Goal: Task Accomplishment & Management: Manage account settings

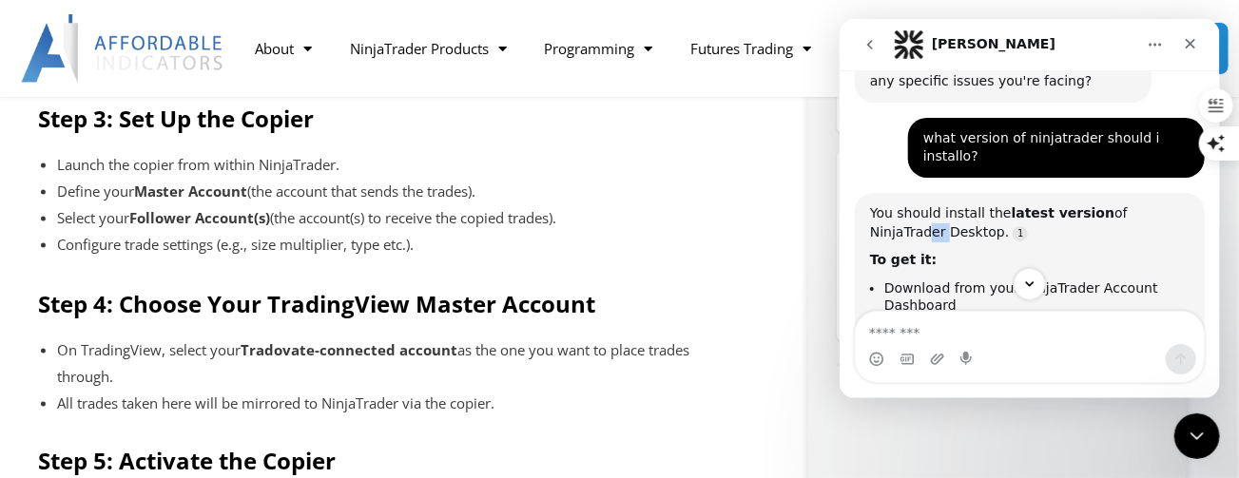
scroll to position [1021, 0]
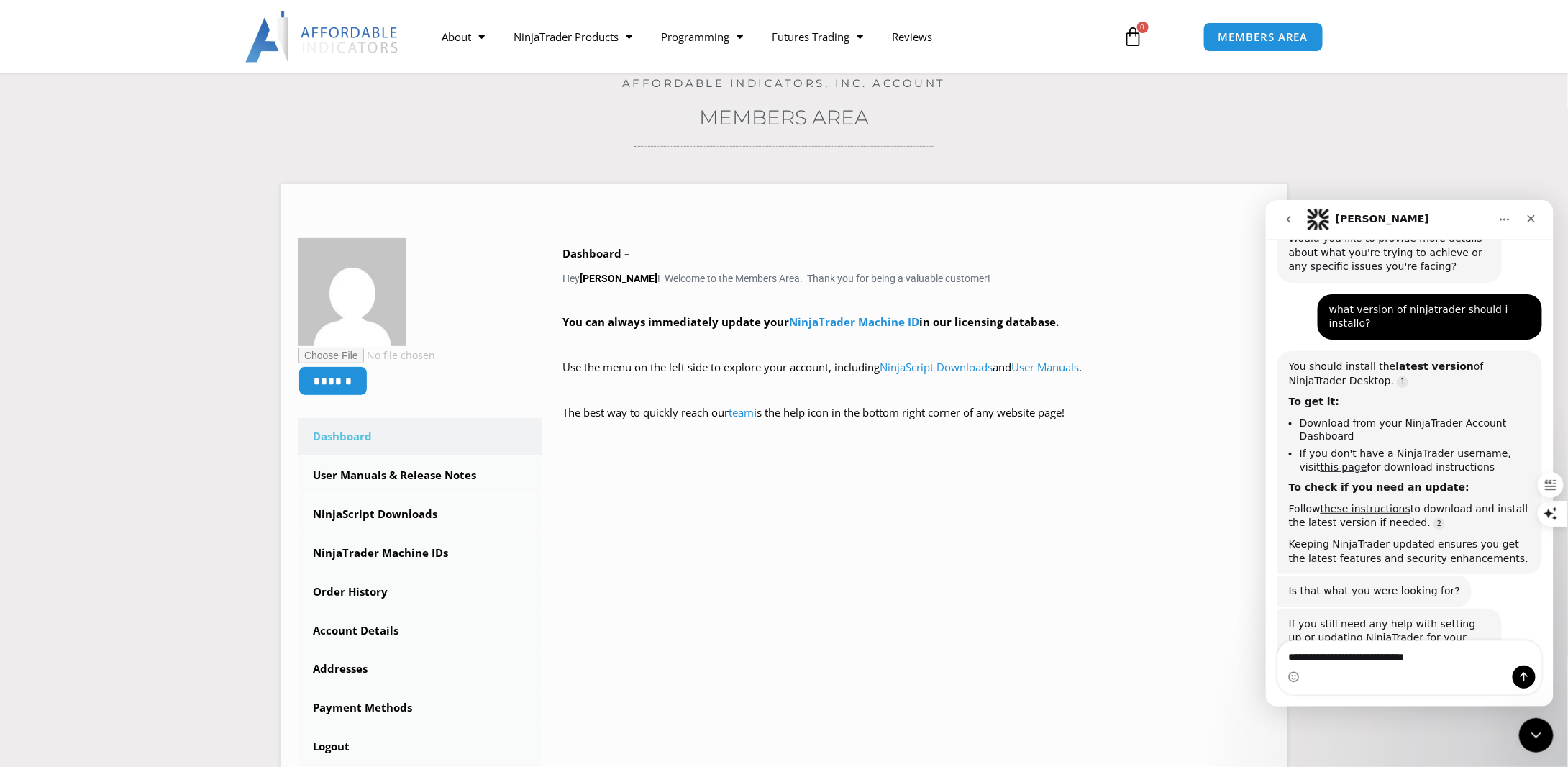
scroll to position [216, 0]
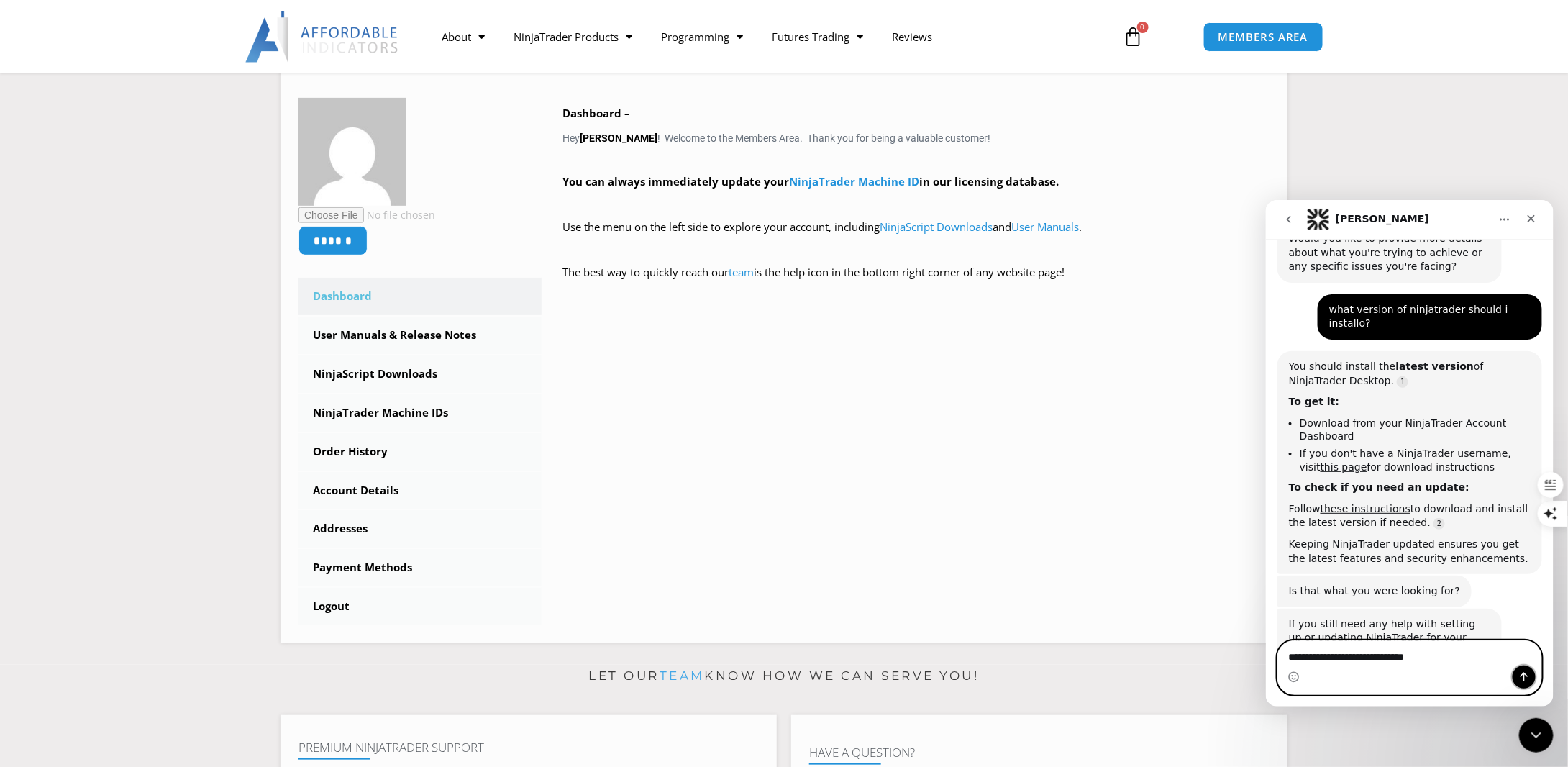
click at [1524, 675] on icon "Send a message…" at bounding box center [1523, 677] width 8 height 9
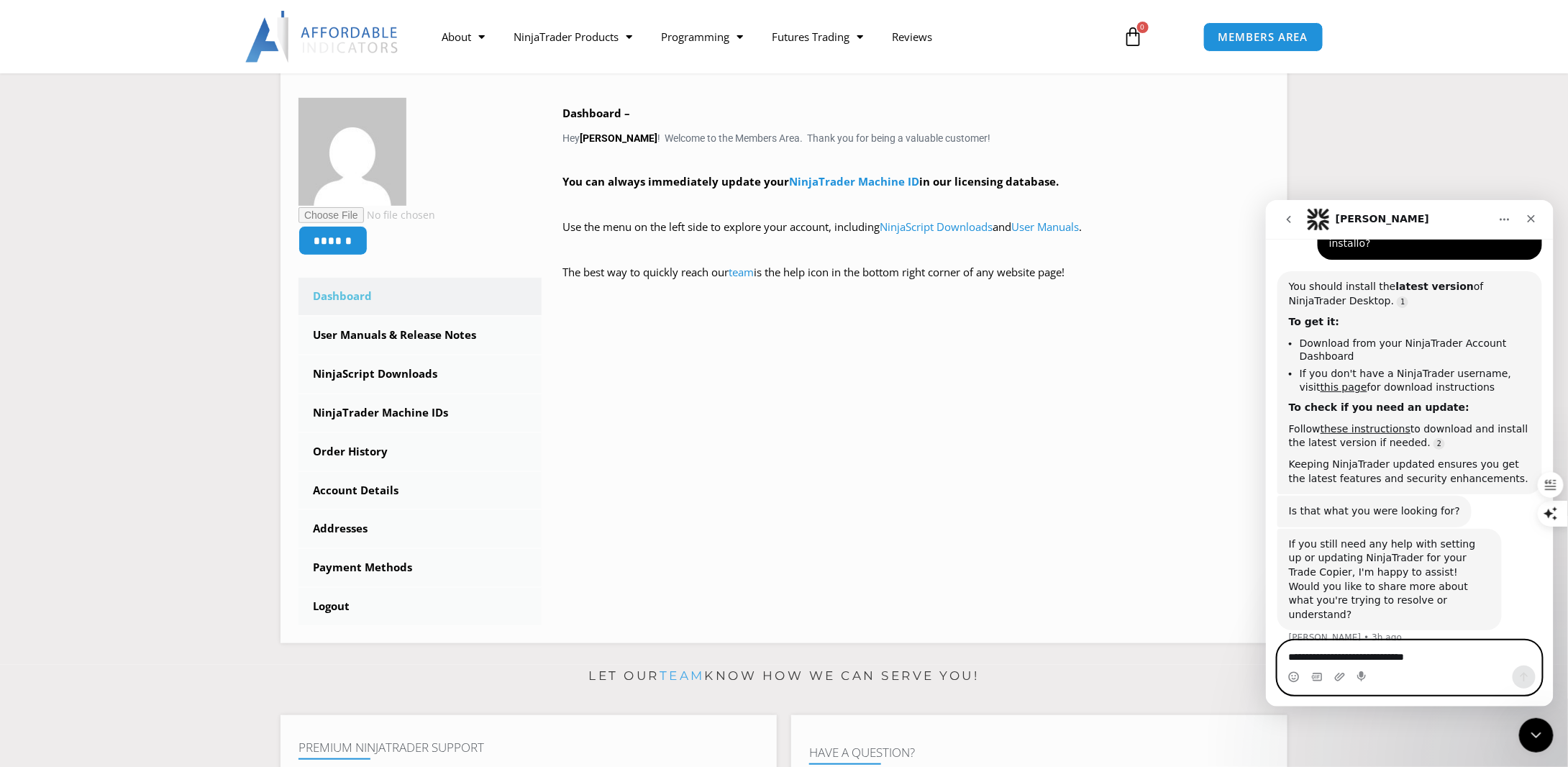
scroll to position [1267, 0]
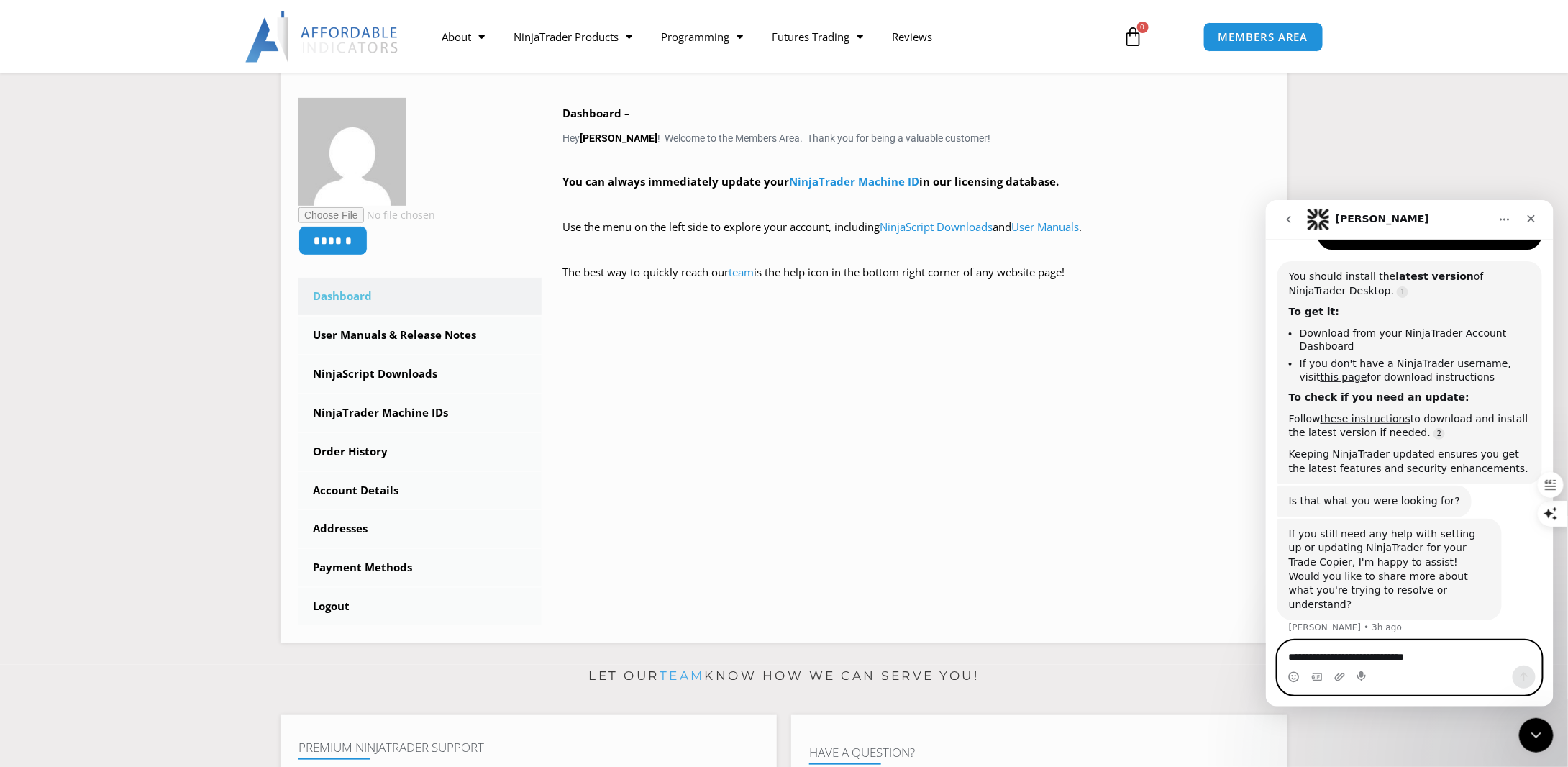
click at [1416, 663] on textarea "**********" at bounding box center [1409, 653] width 264 height 24
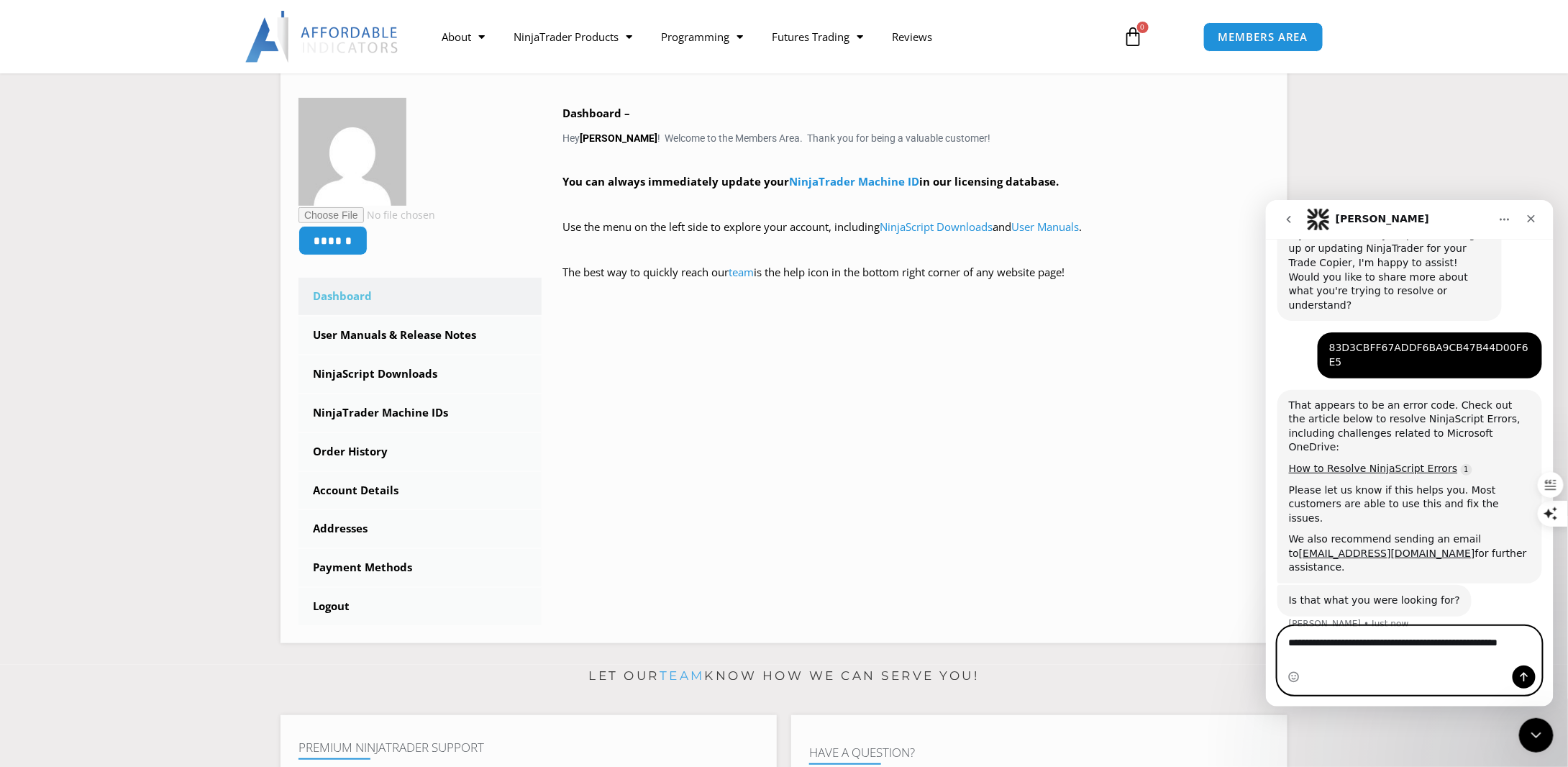
scroll to position [1550, 0]
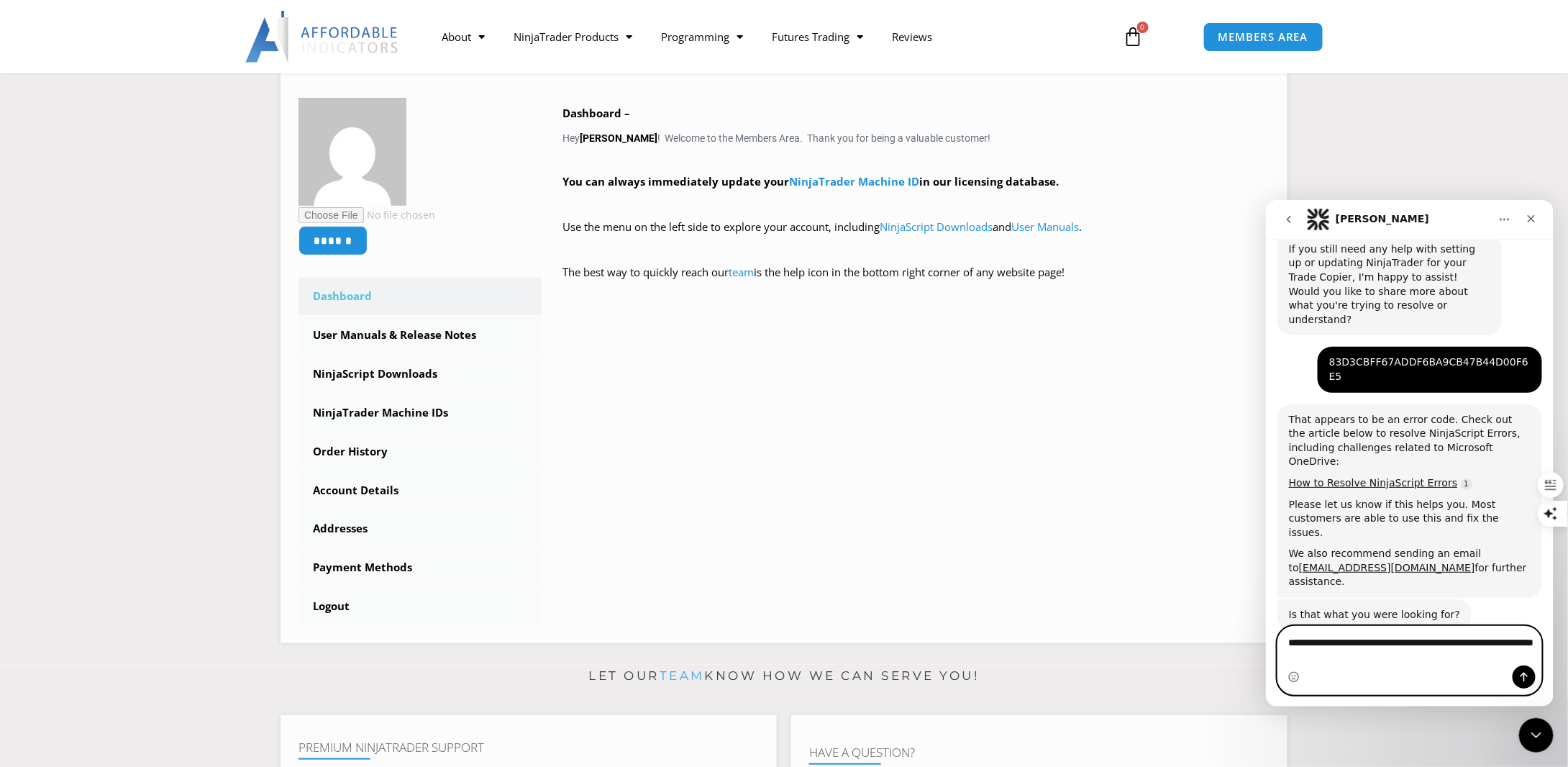
type textarea "**********"
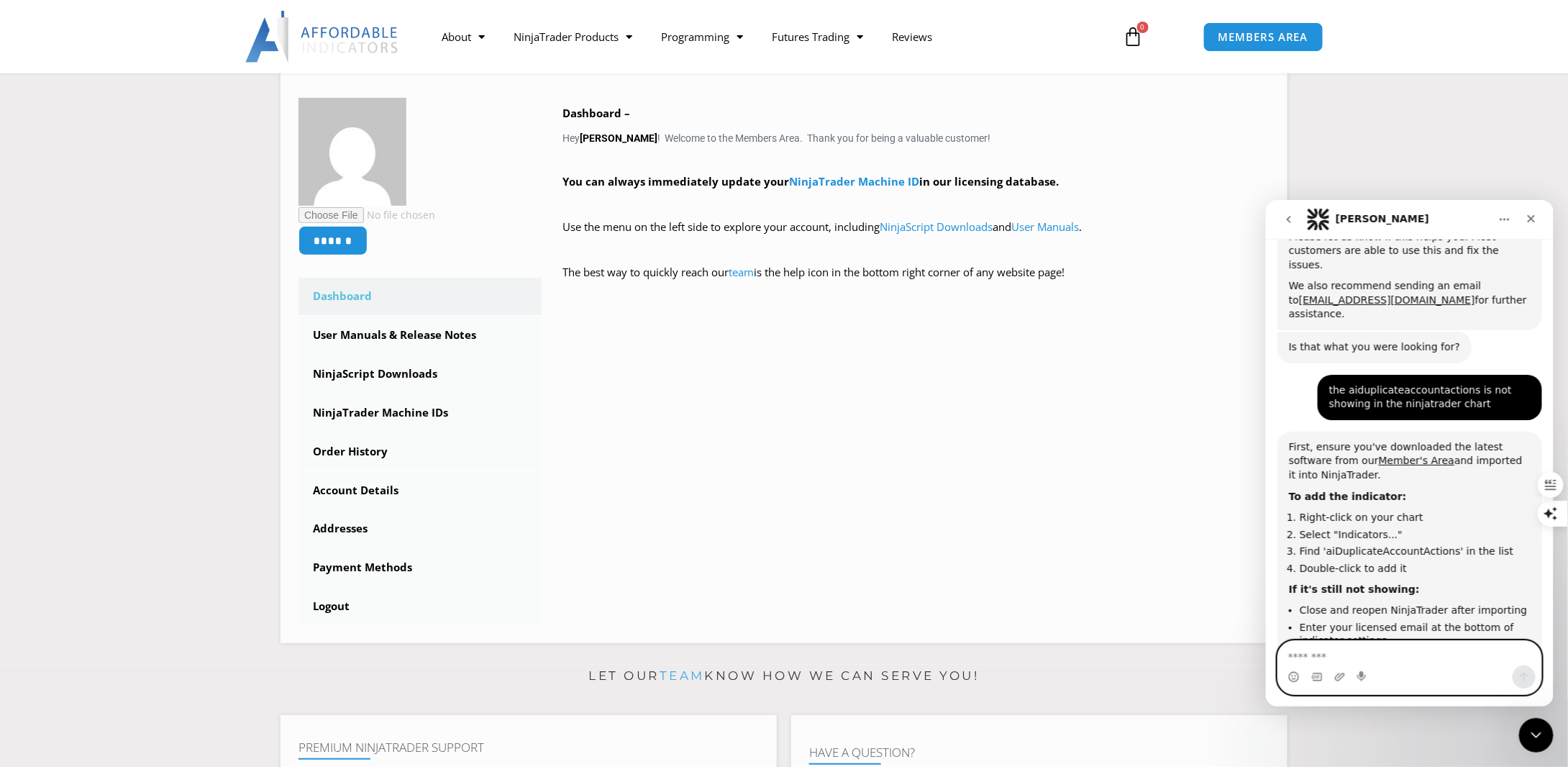
scroll to position [1861, 0]
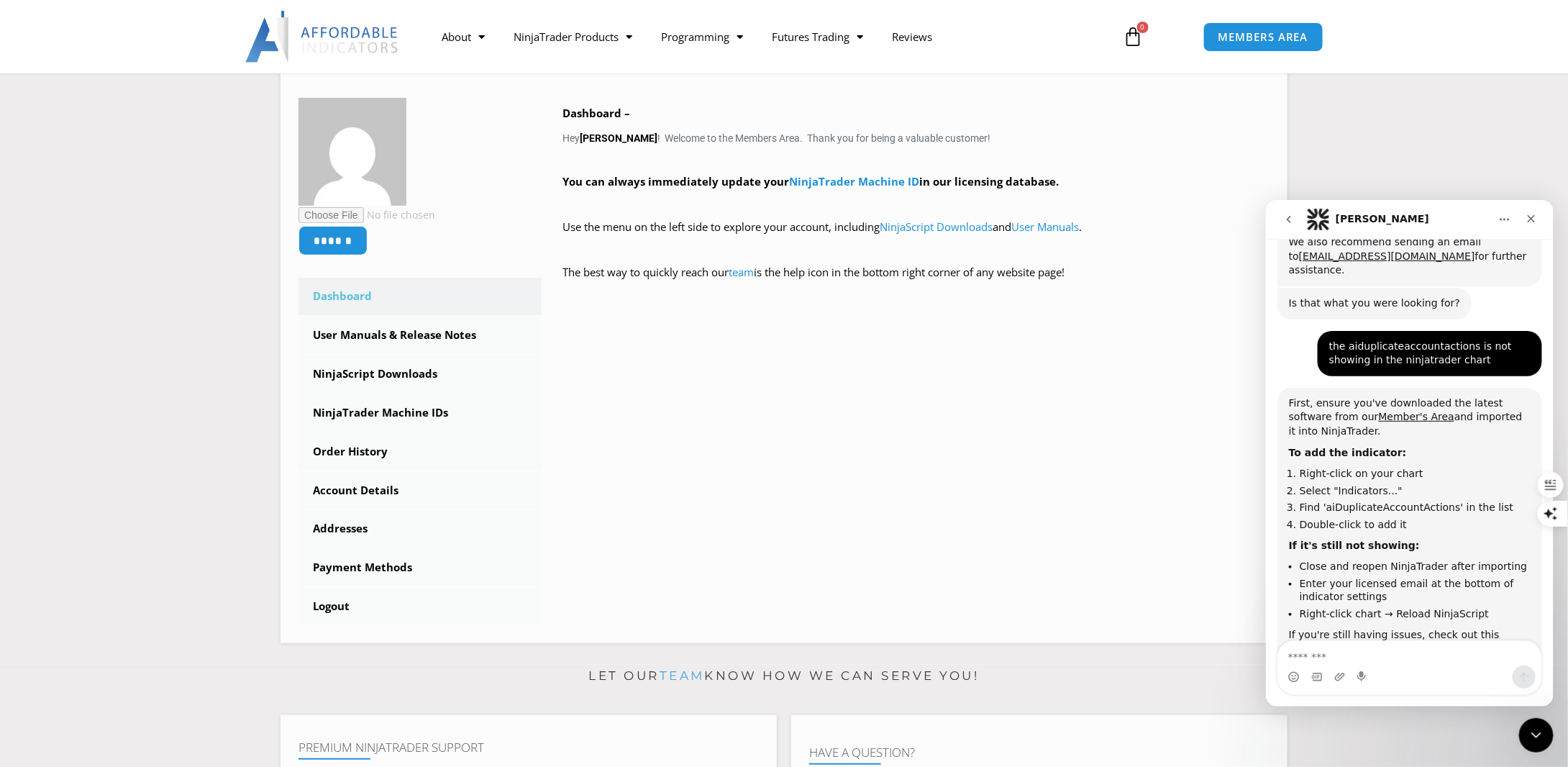
click at [1368, 663] on link "How to Resolve NinjaScript Errors" at bounding box center [1372, 669] width 169 height 11
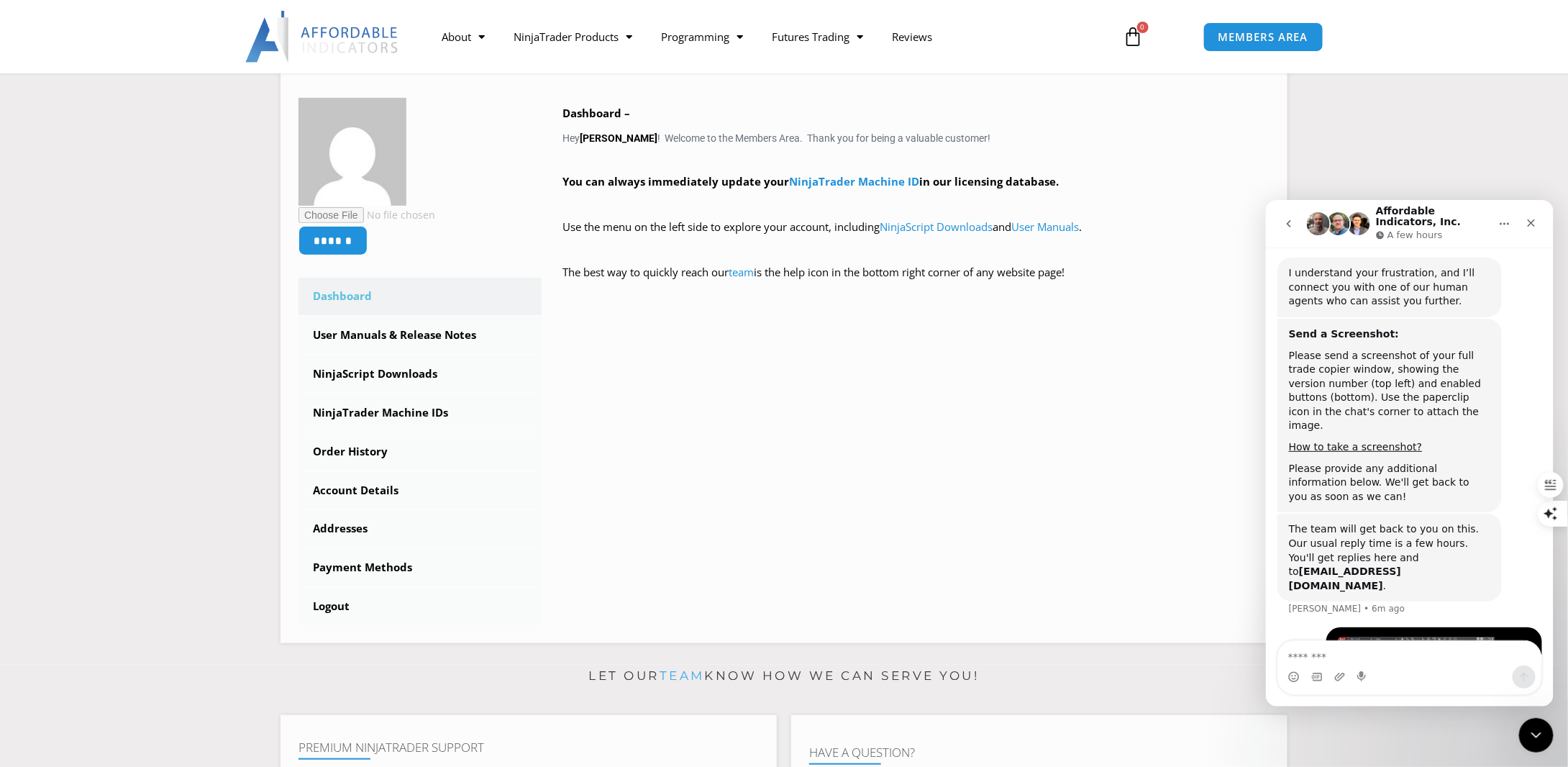
scroll to position [3245, 0]
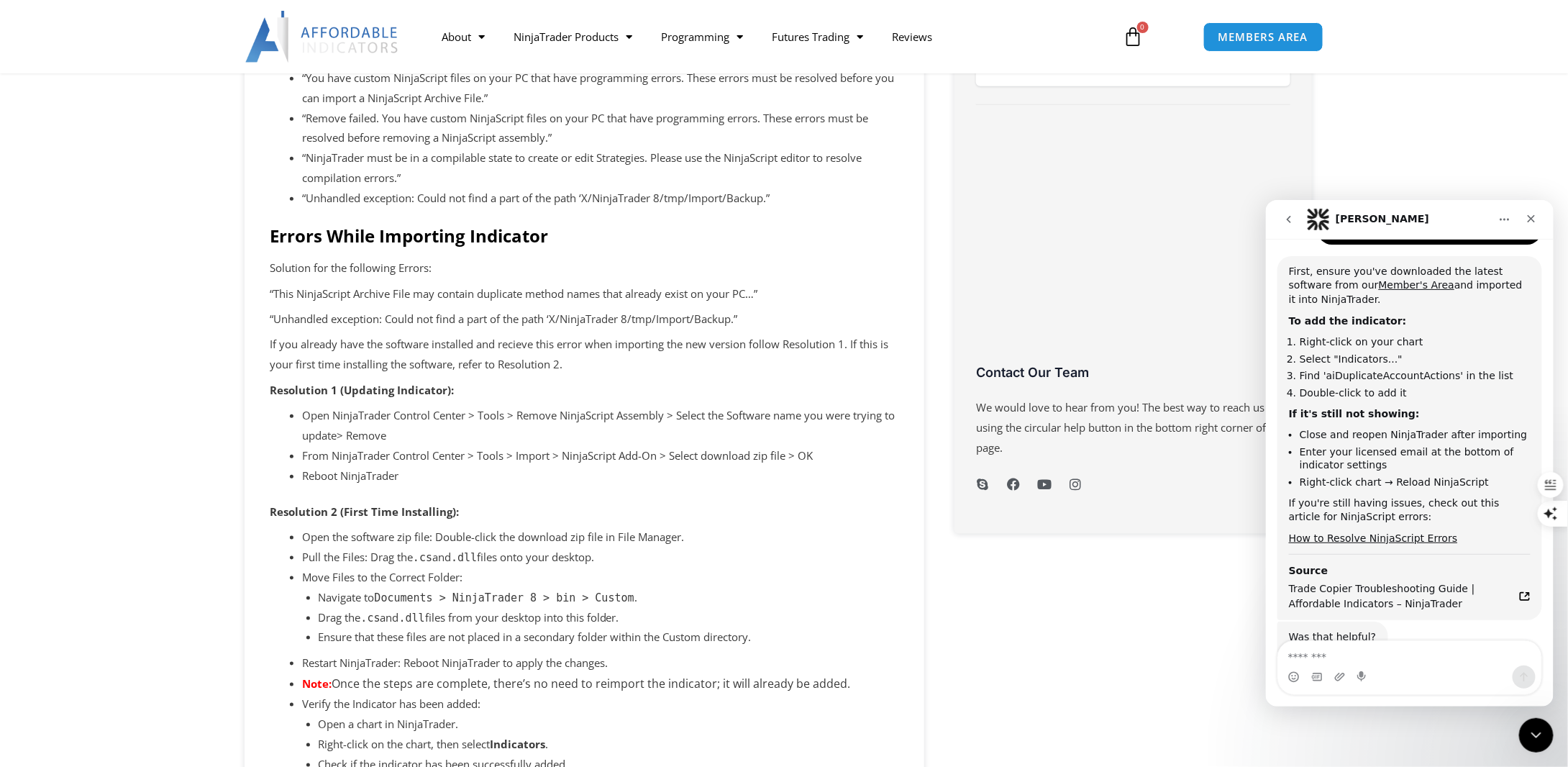
scroll to position [1999, 0]
click at [728, 672] on li "Restart NinjaTrader: Reboot NinjaTrader to apply the changes." at bounding box center [600, 663] width 597 height 20
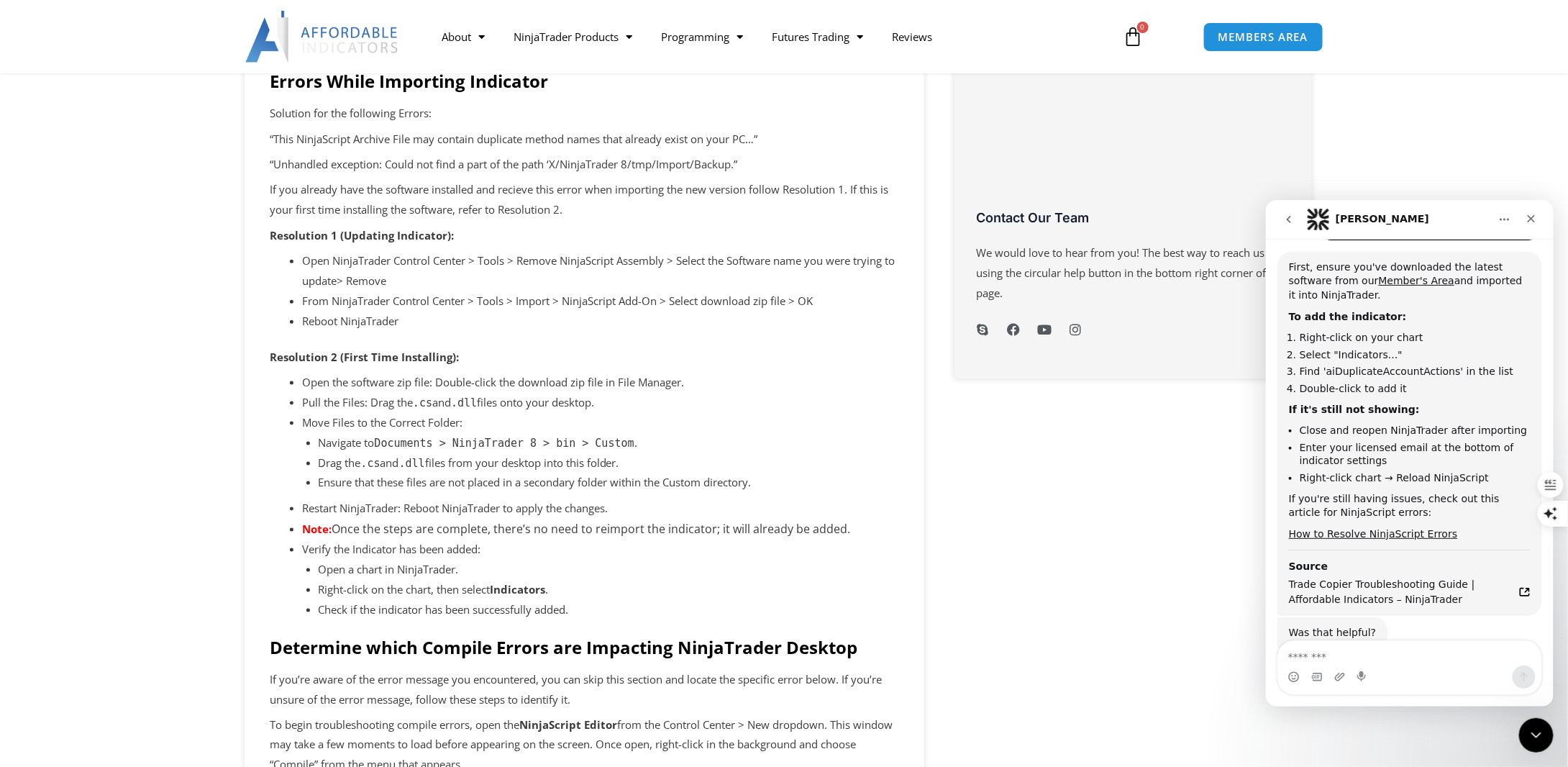
scroll to position [719, 0]
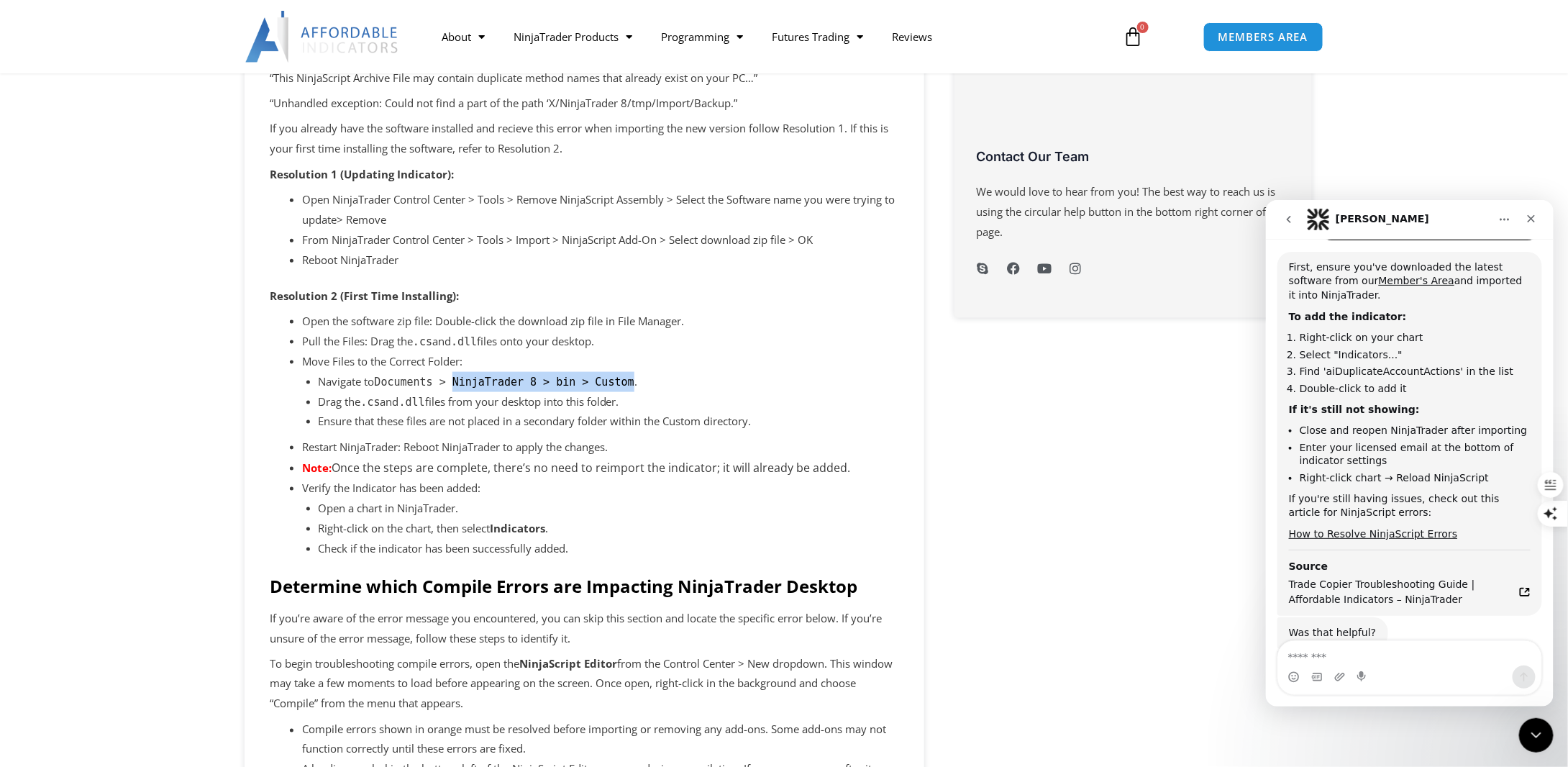
drag, startPoint x: 449, startPoint y: 384, endPoint x: 616, endPoint y: 382, distance: 167.0
click at [616, 382] on li "Navigate to Documents > NinjaTrader 8 > bin > Custom ." at bounding box center [609, 382] width 581 height 20
copy code "NinjaTrader 8 > bin > Custom"
click at [679, 388] on li "Navigate to Documents > NinjaTrader 8 > bin > Custom ." at bounding box center [609, 382] width 581 height 20
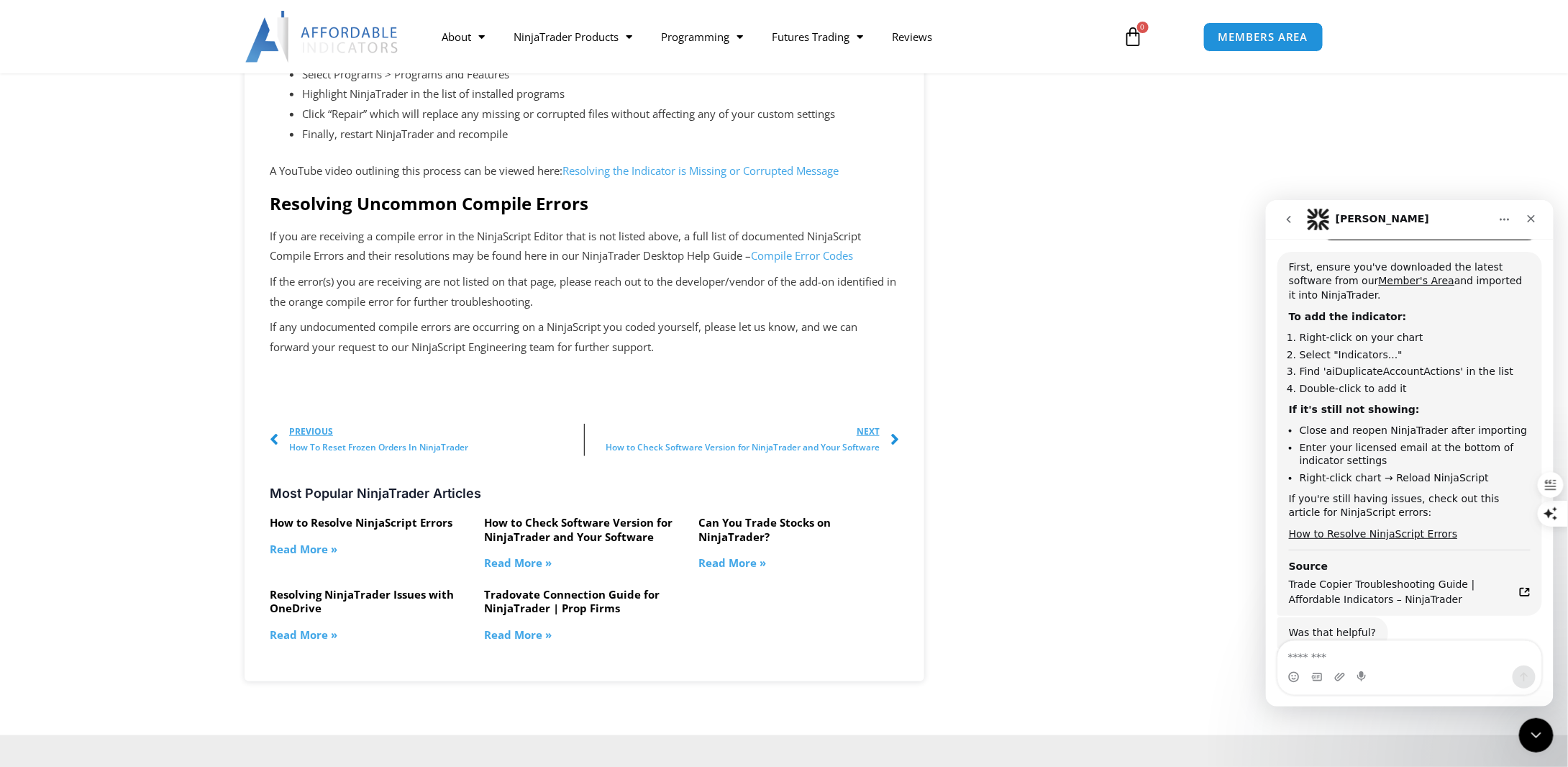
scroll to position [3095, 0]
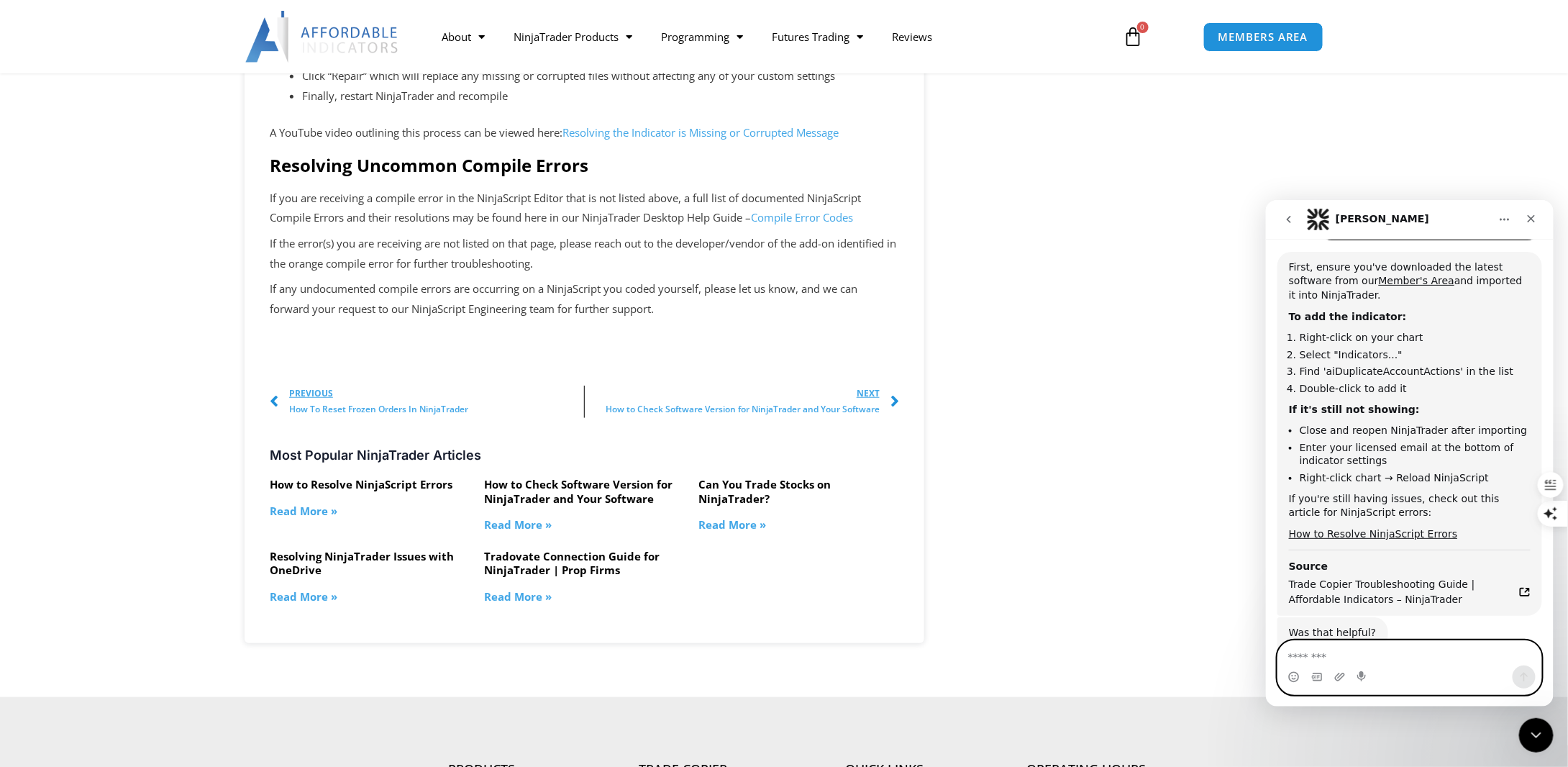
click at [1335, 652] on textarea "Message…" at bounding box center [1409, 653] width 263 height 24
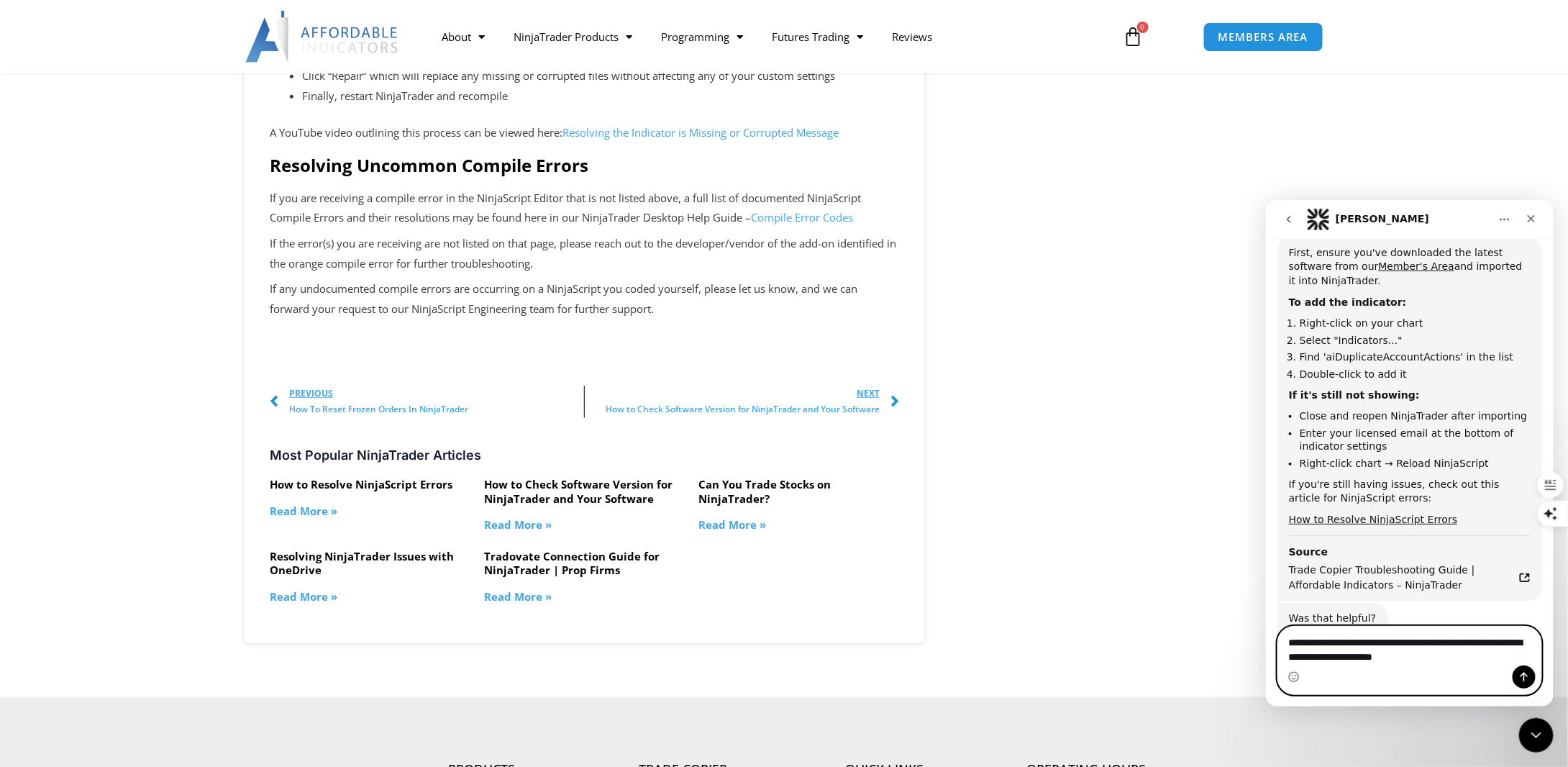
type textarea "**********"
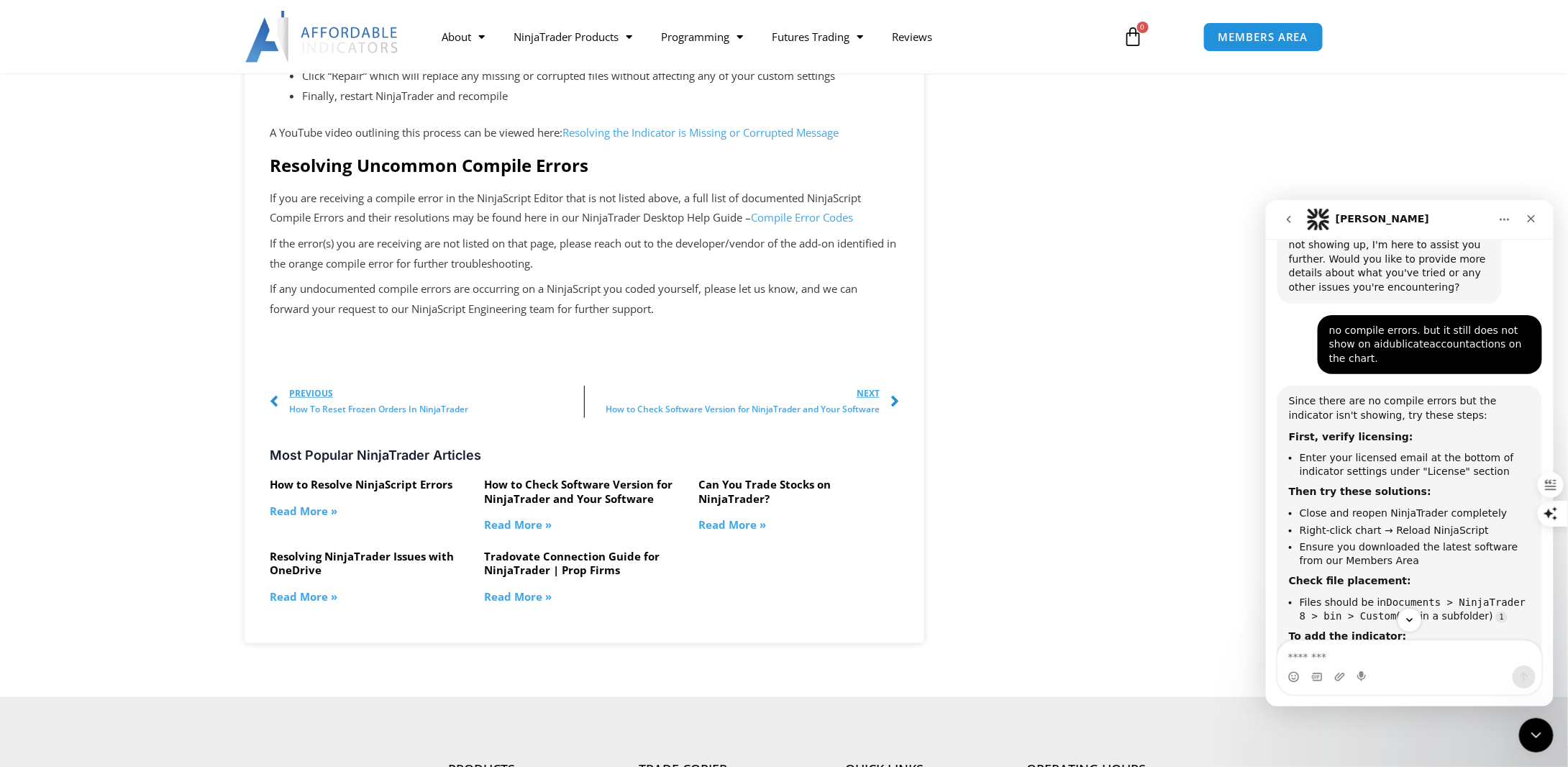
scroll to position [2473, 0]
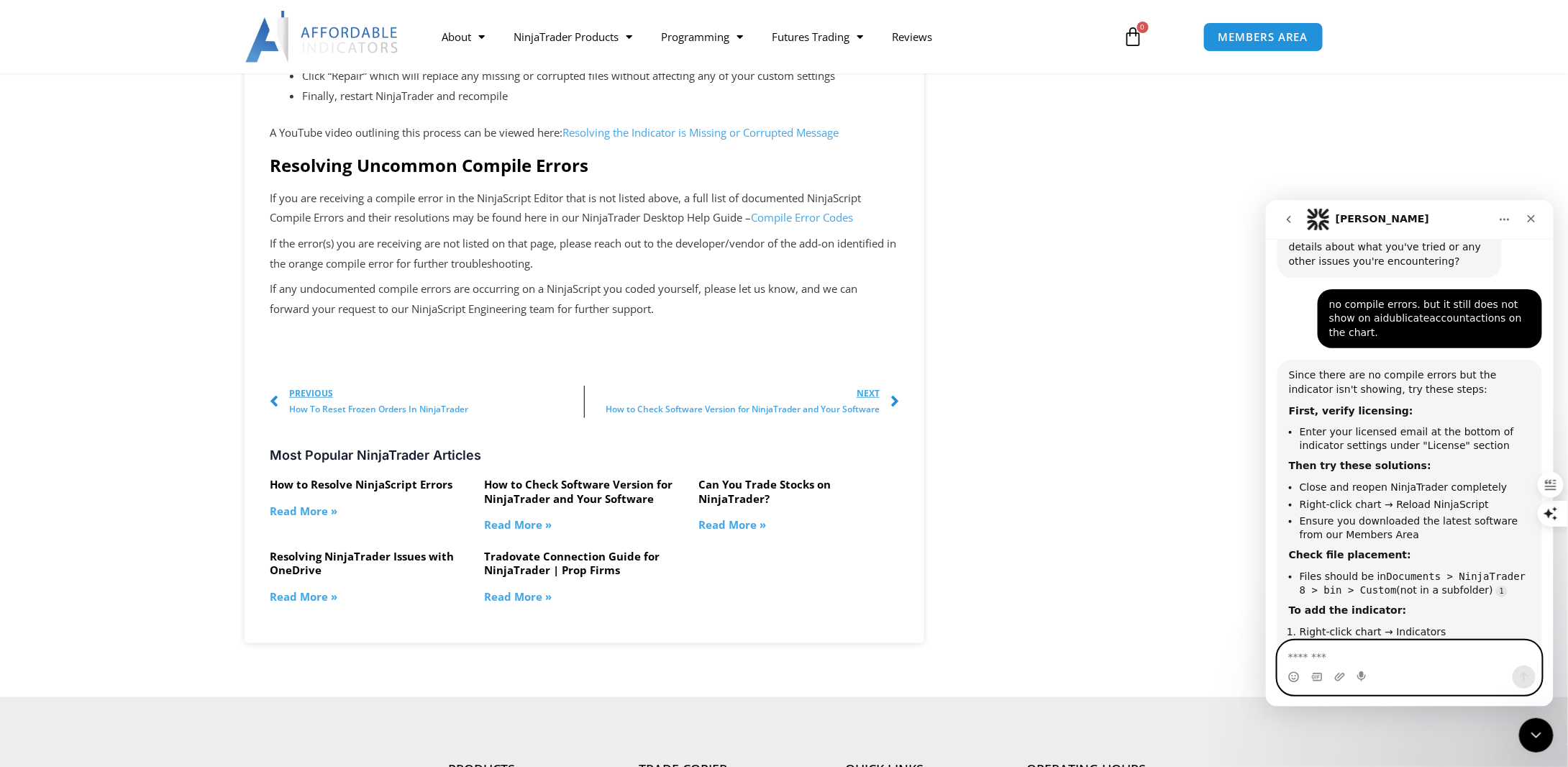
click at [1347, 652] on textarea "Message…" at bounding box center [1409, 653] width 264 height 24
type textarea "**"
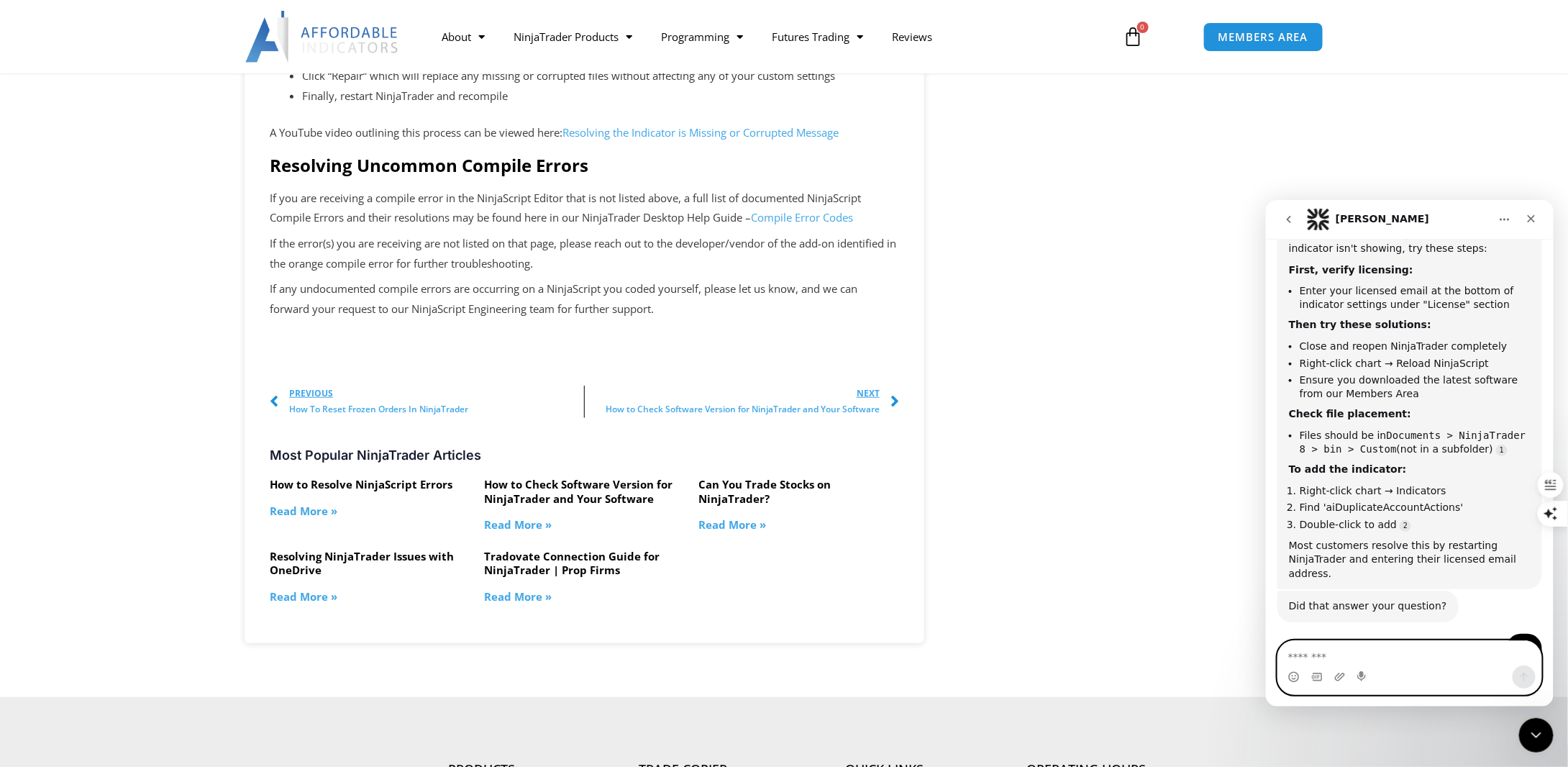
scroll to position [2614, 0]
click at [1426, 651] on textarea "Message…" at bounding box center [1409, 653] width 264 height 24
type textarea "**********"
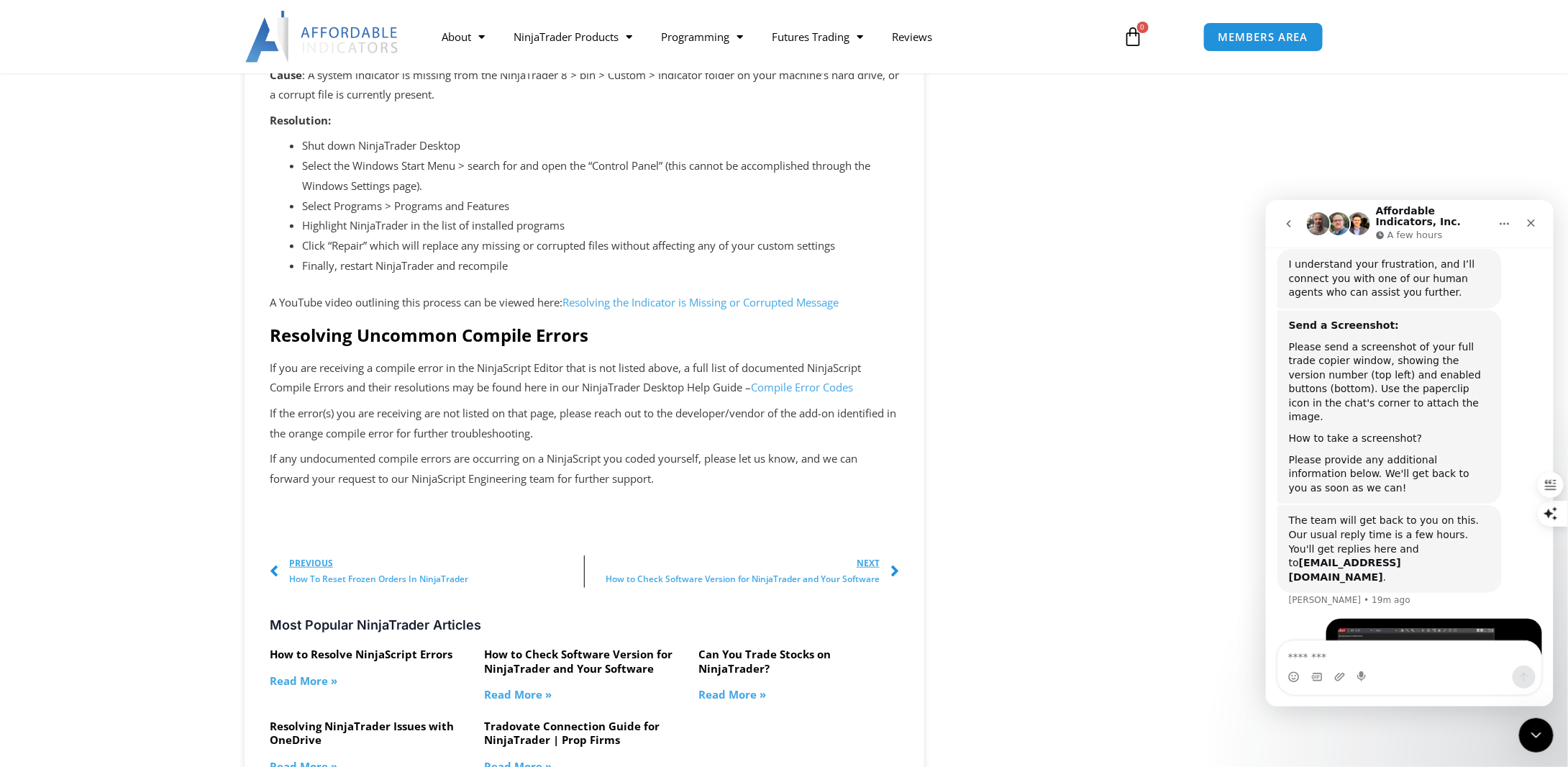
scroll to position [2807, 0]
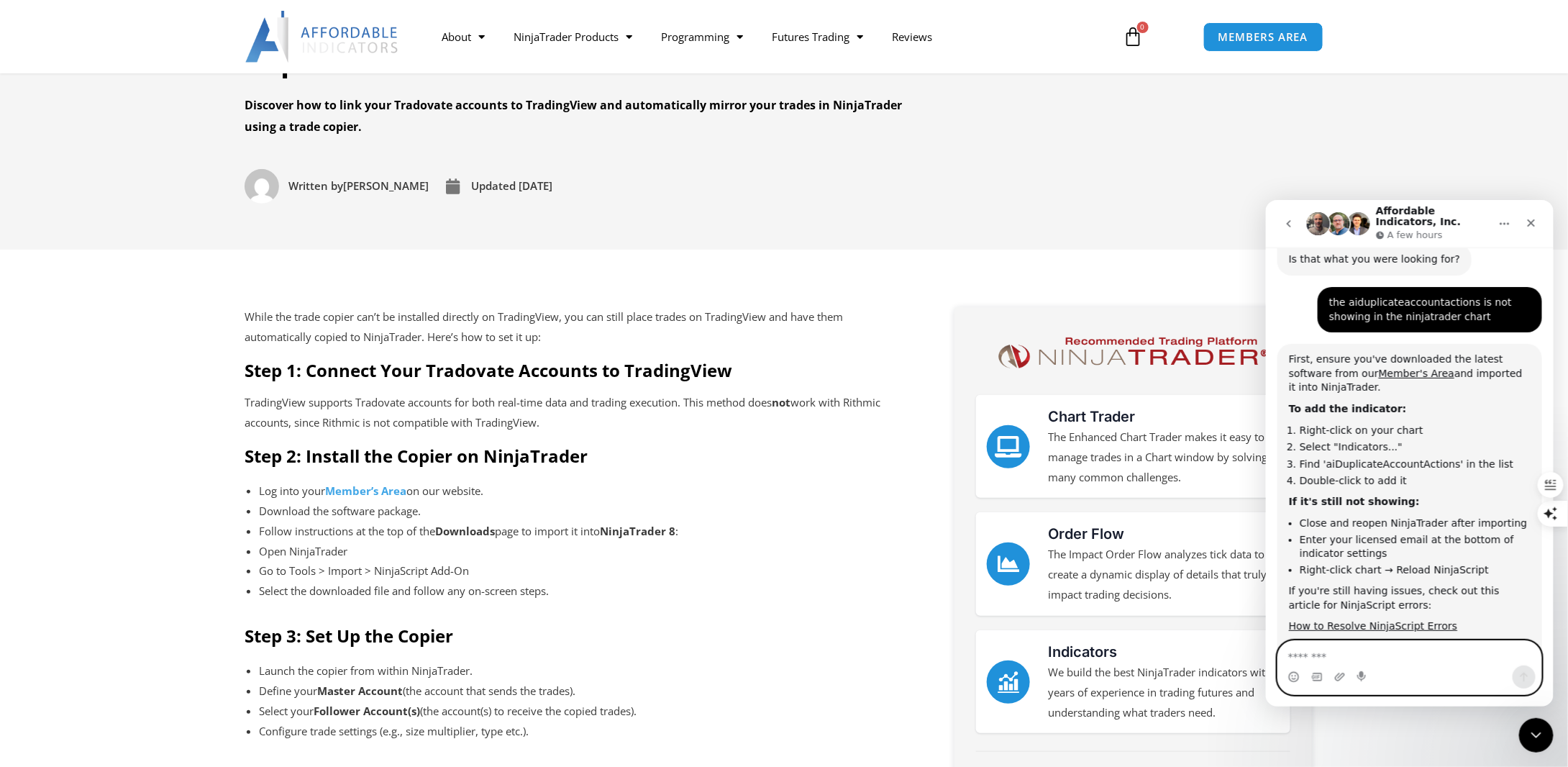
scroll to position [3231, 0]
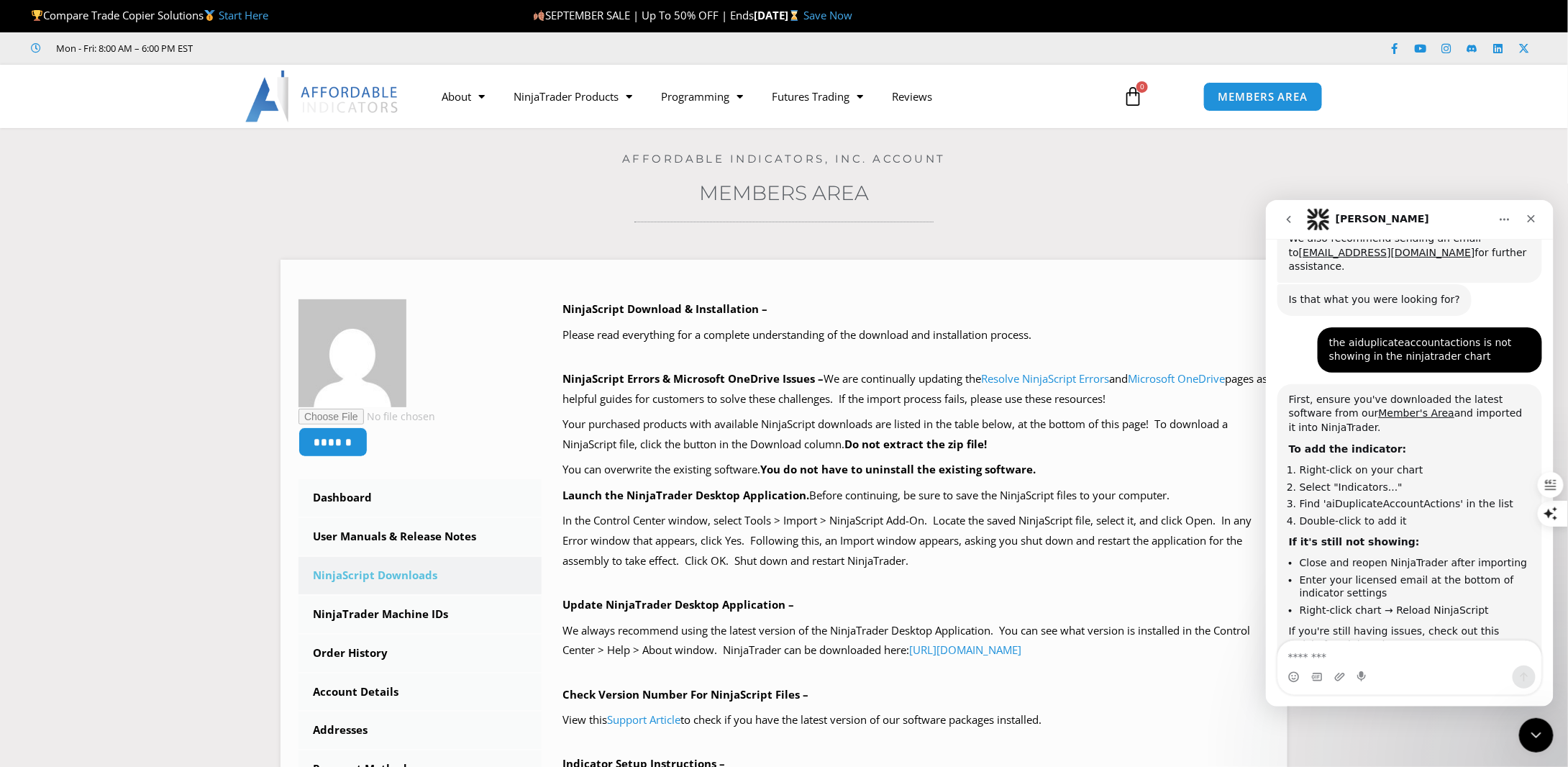
scroll to position [2, 0]
click at [1269, 104] on link "MEMBERS AREA" at bounding box center [1263, 96] width 132 height 33
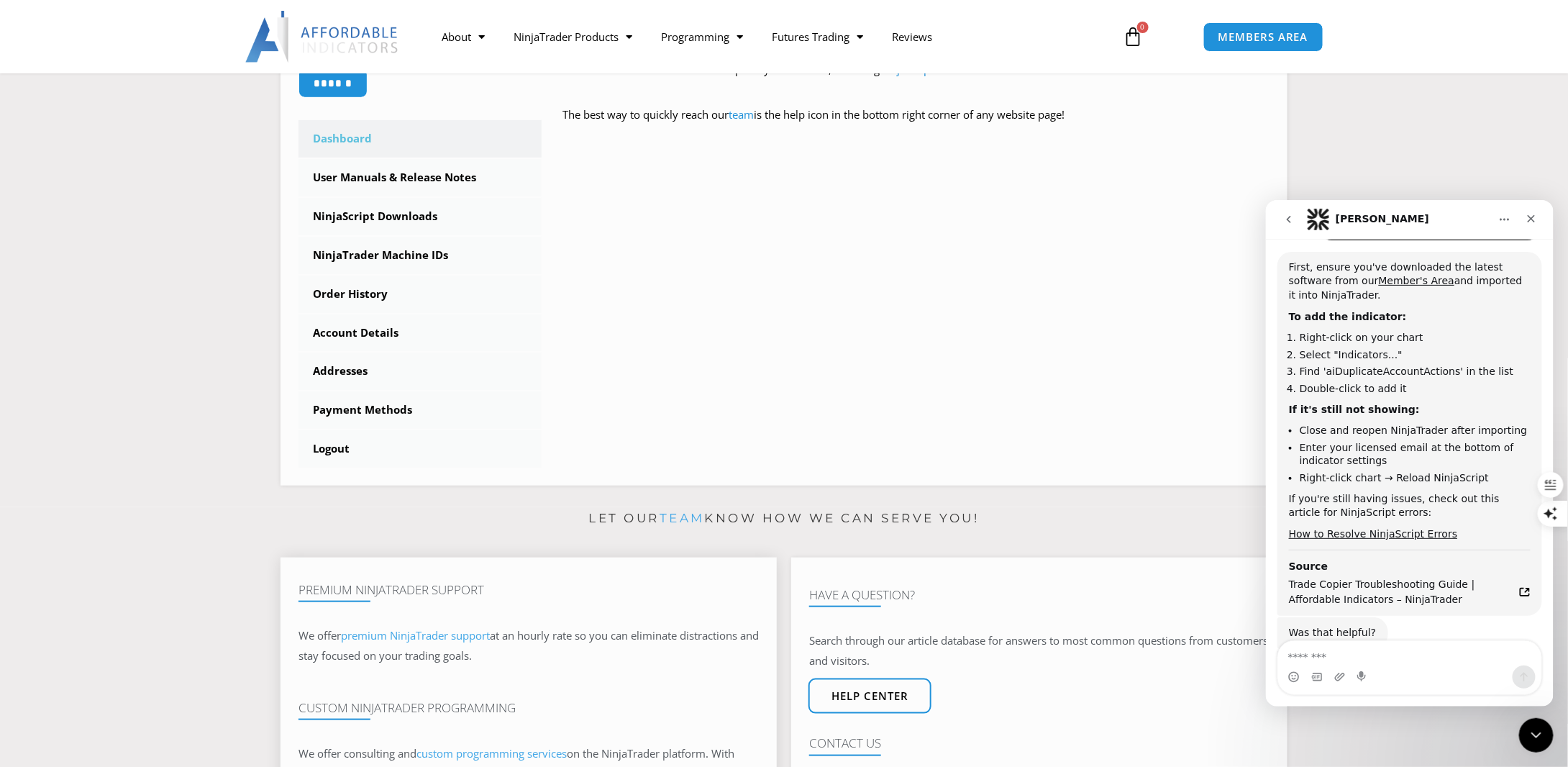
scroll to position [360, 0]
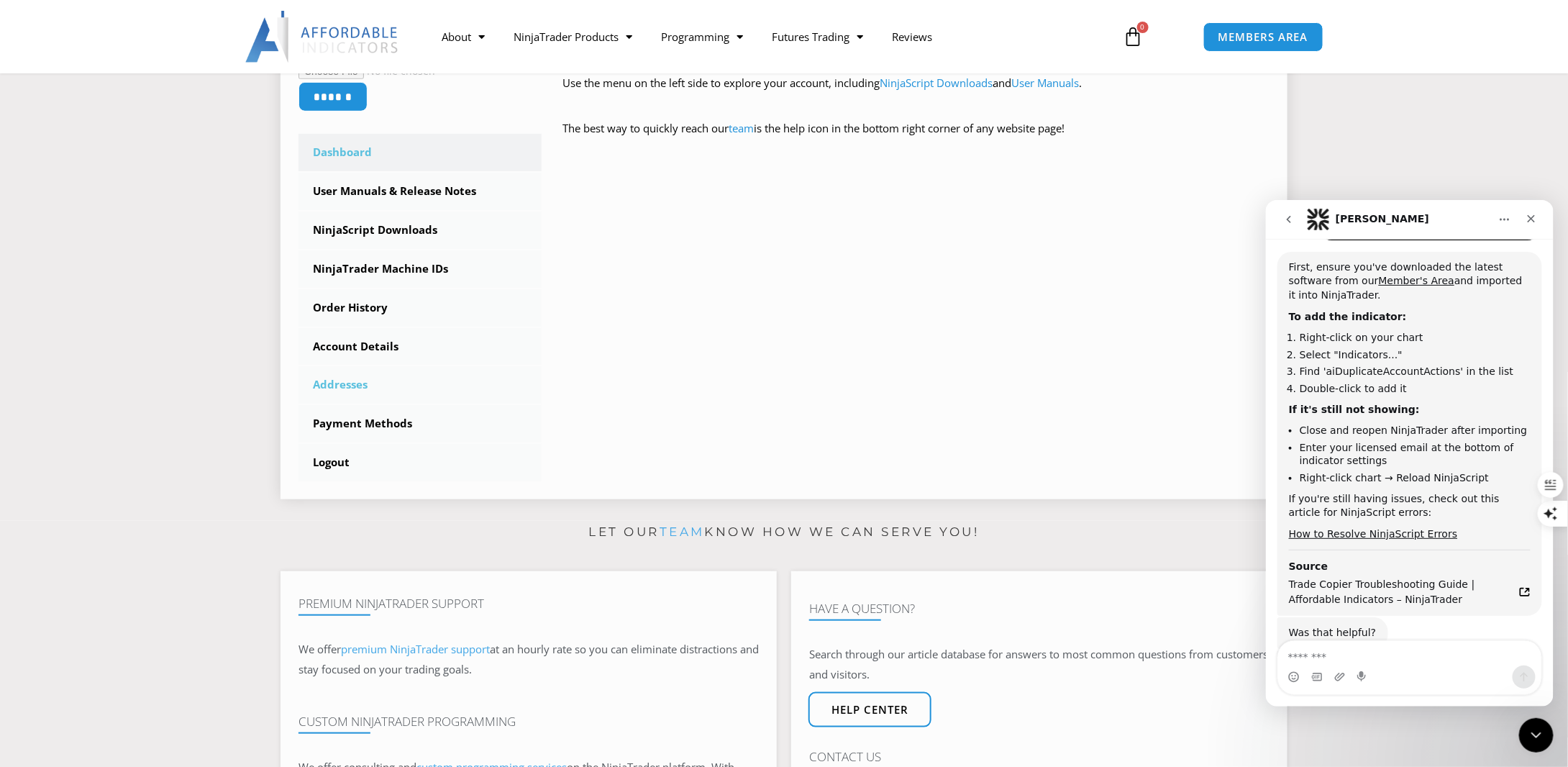
click at [343, 385] on link "Addresses" at bounding box center [419, 385] width 243 height 37
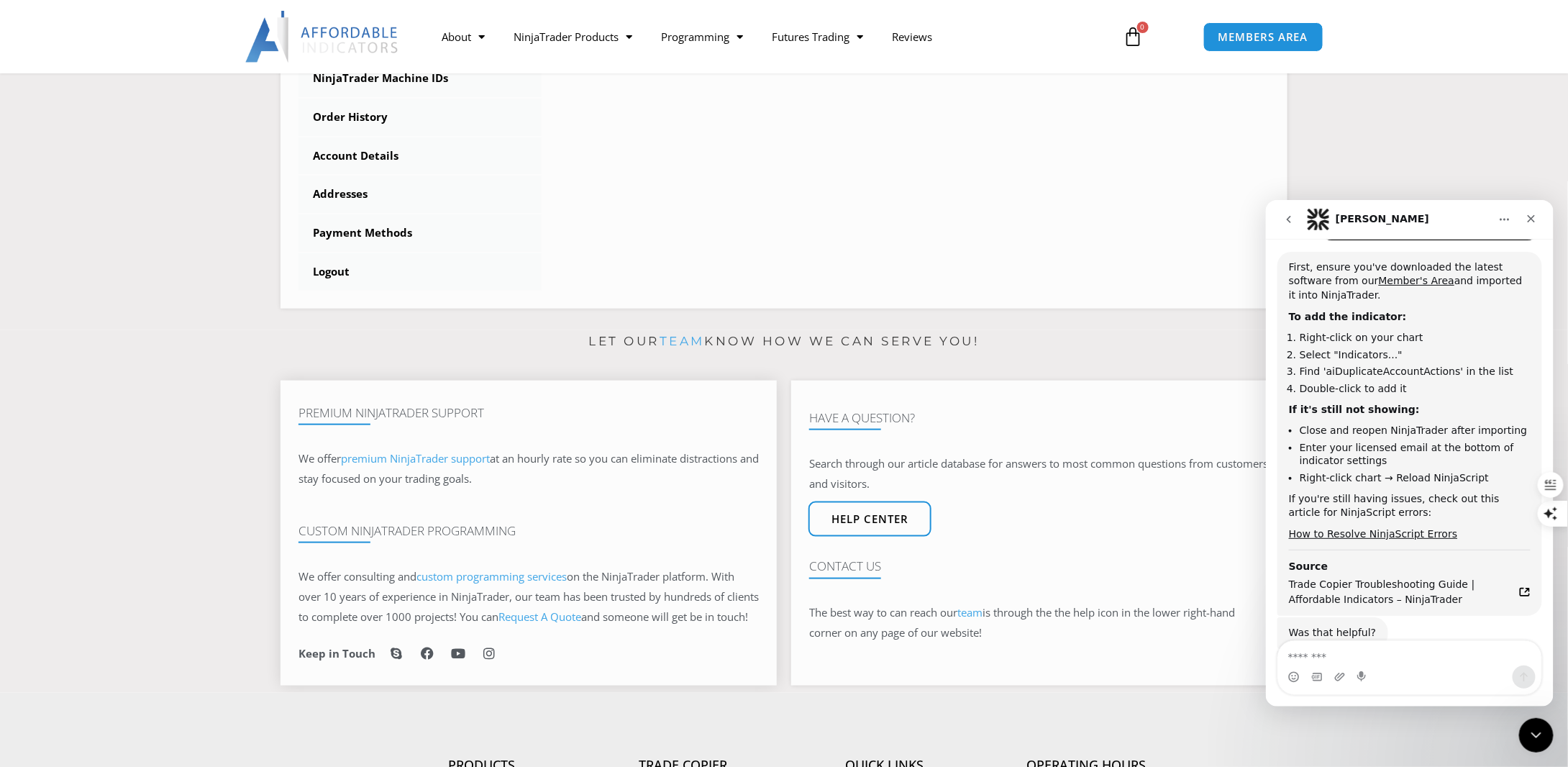
scroll to position [575, 0]
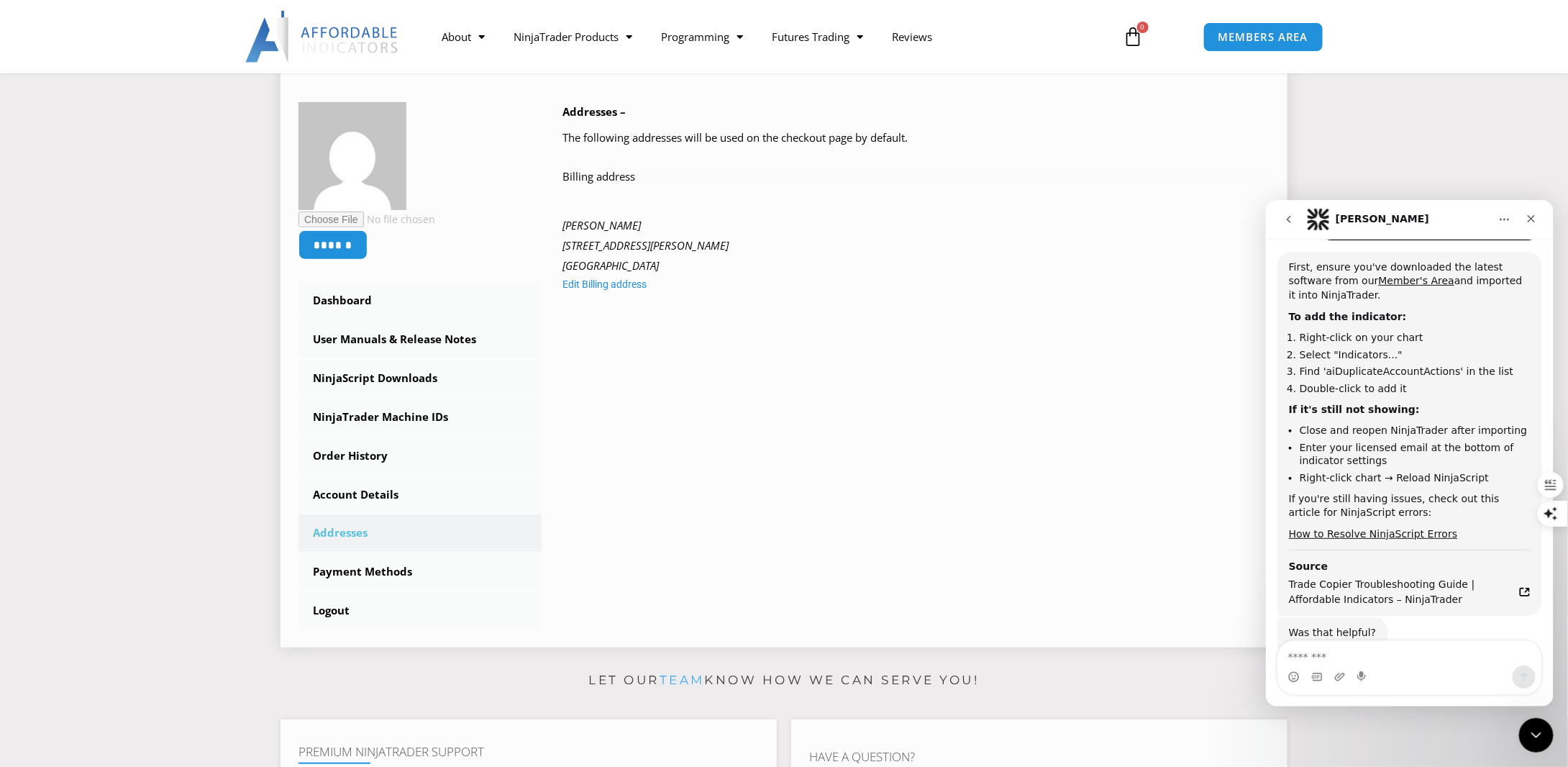
scroll to position [288, 0]
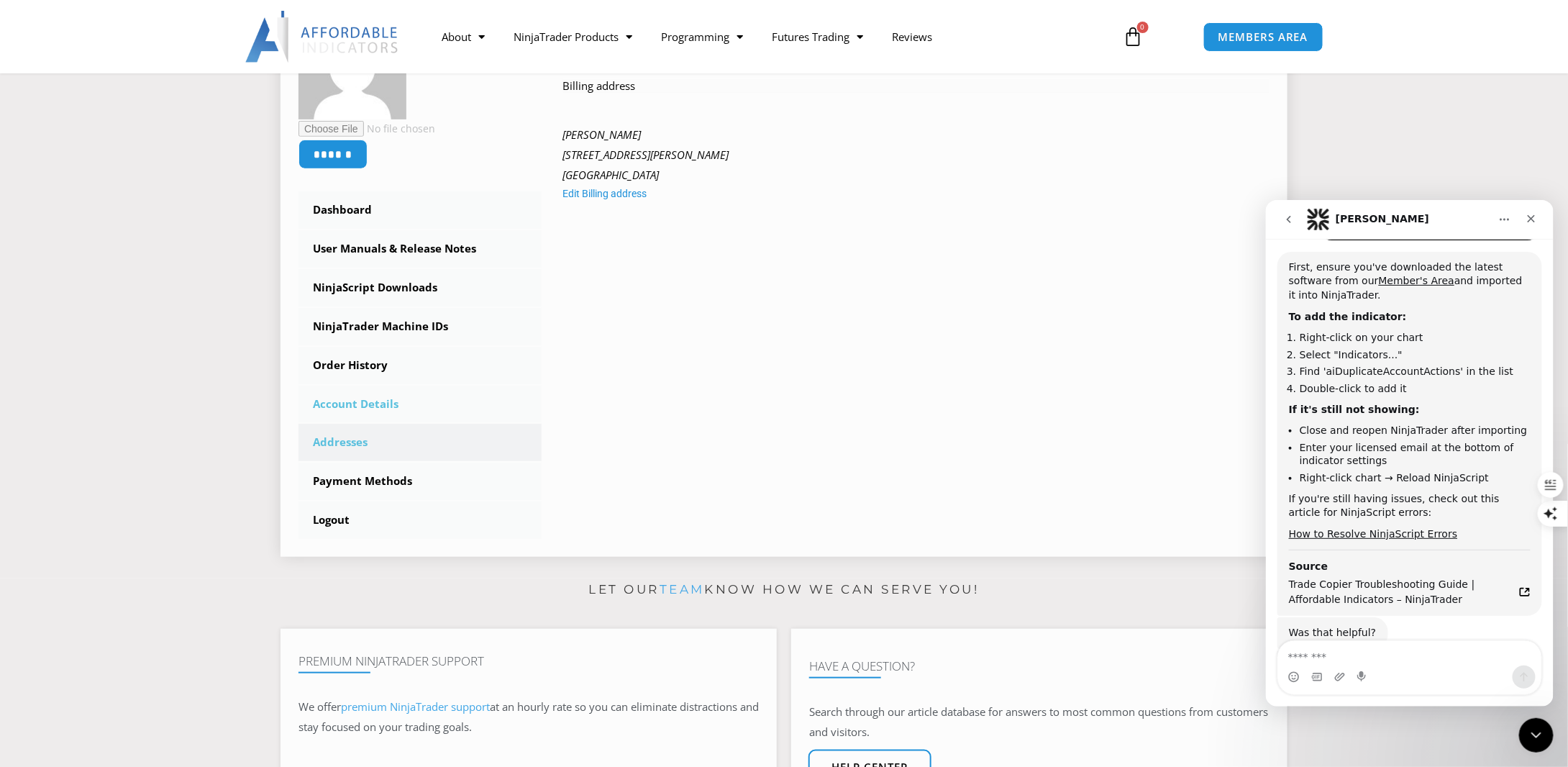
click at [350, 399] on link "Account Details" at bounding box center [419, 404] width 243 height 37
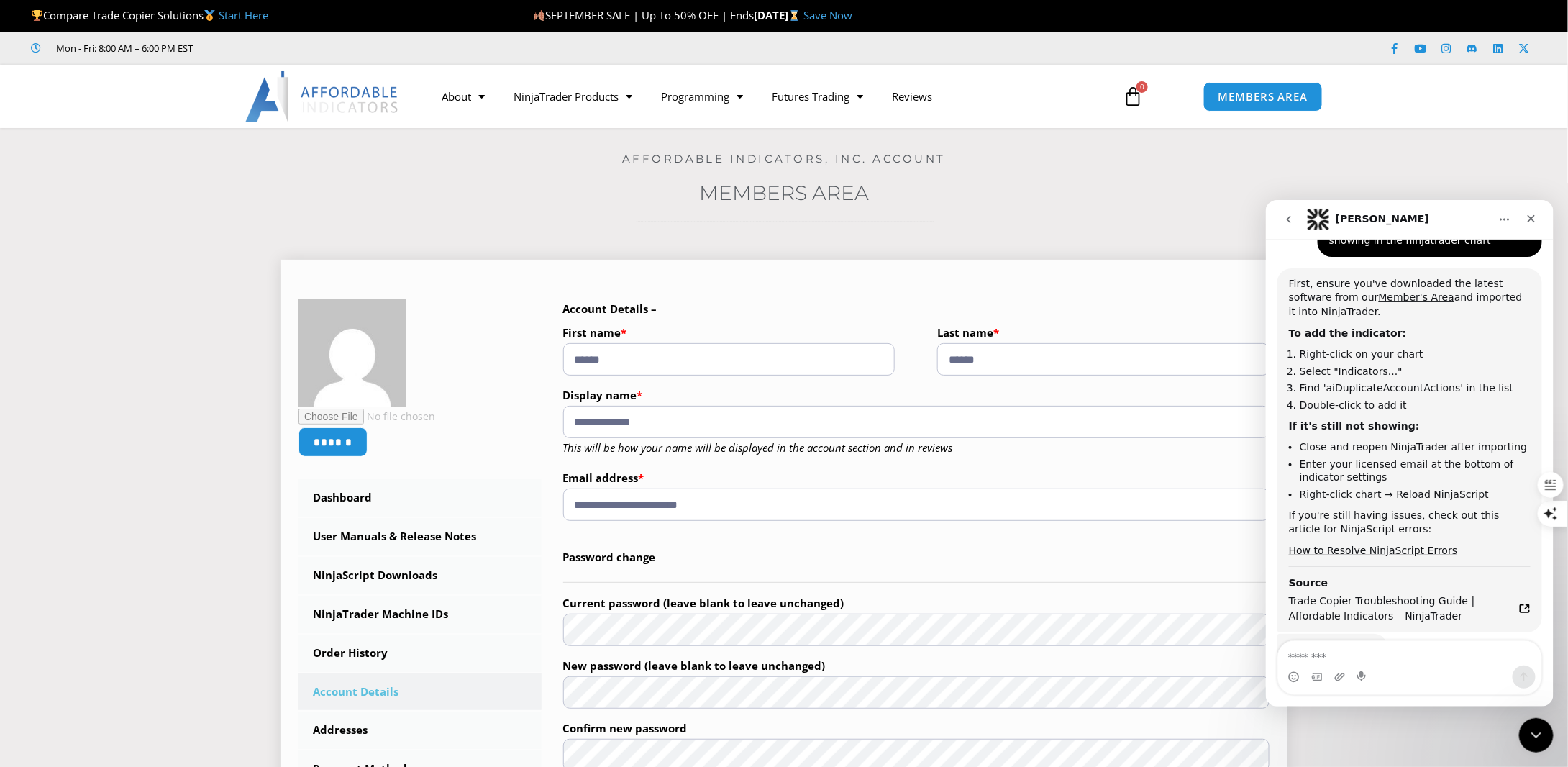
scroll to position [1999, 0]
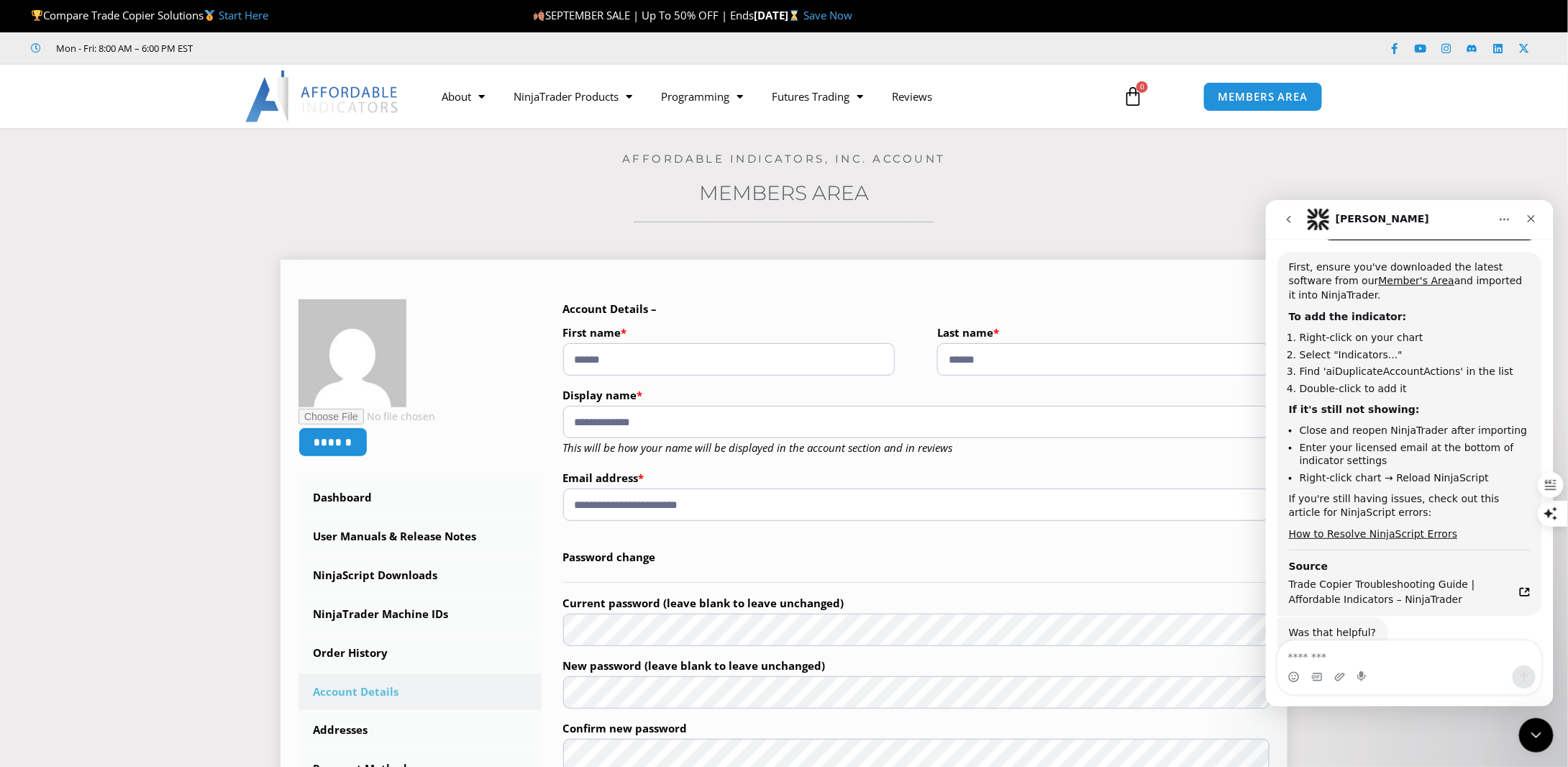
click at [733, 502] on input "**********" at bounding box center [916, 504] width 707 height 33
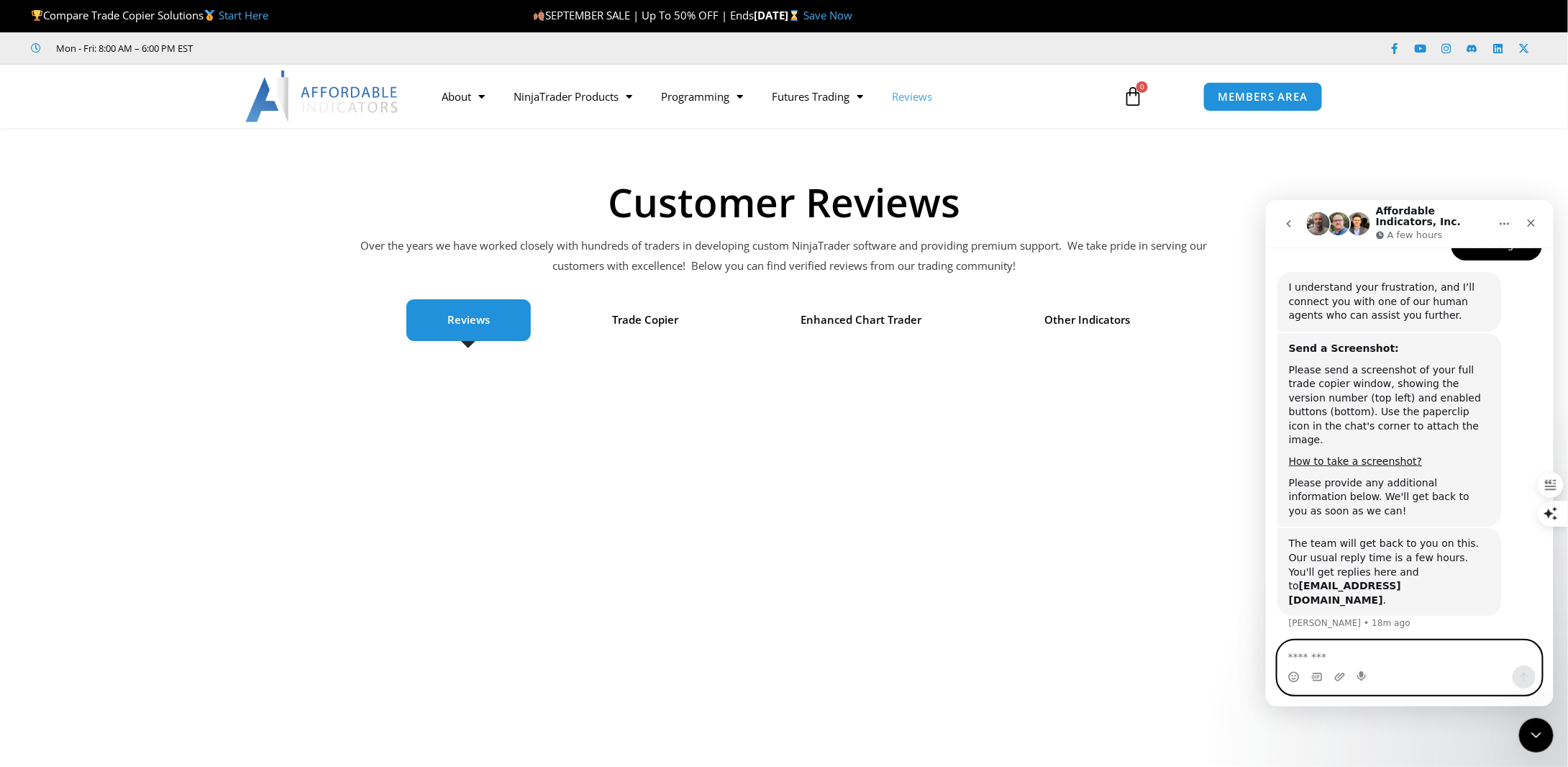
scroll to position [3231, 0]
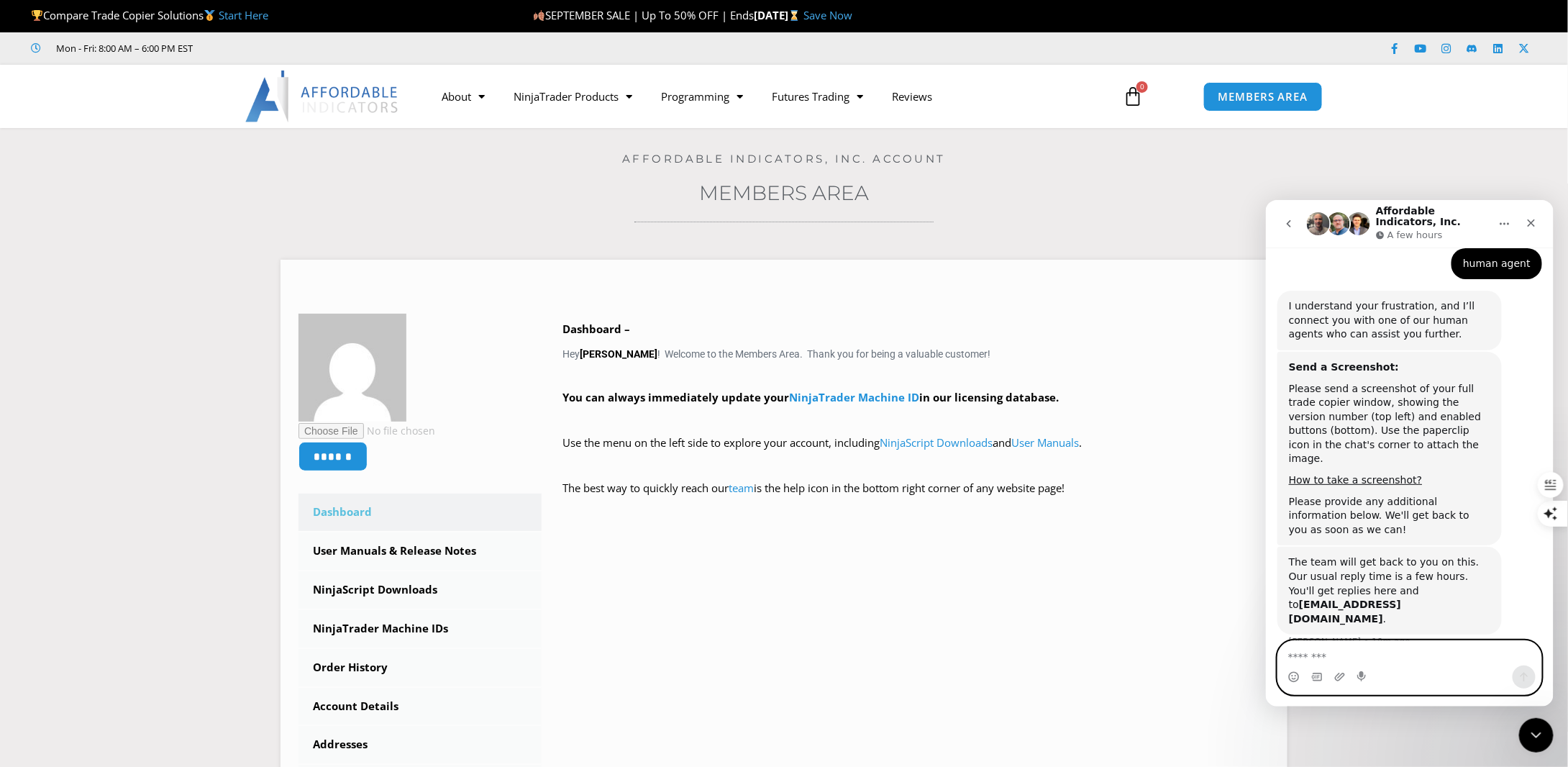
scroll to position [3231, 0]
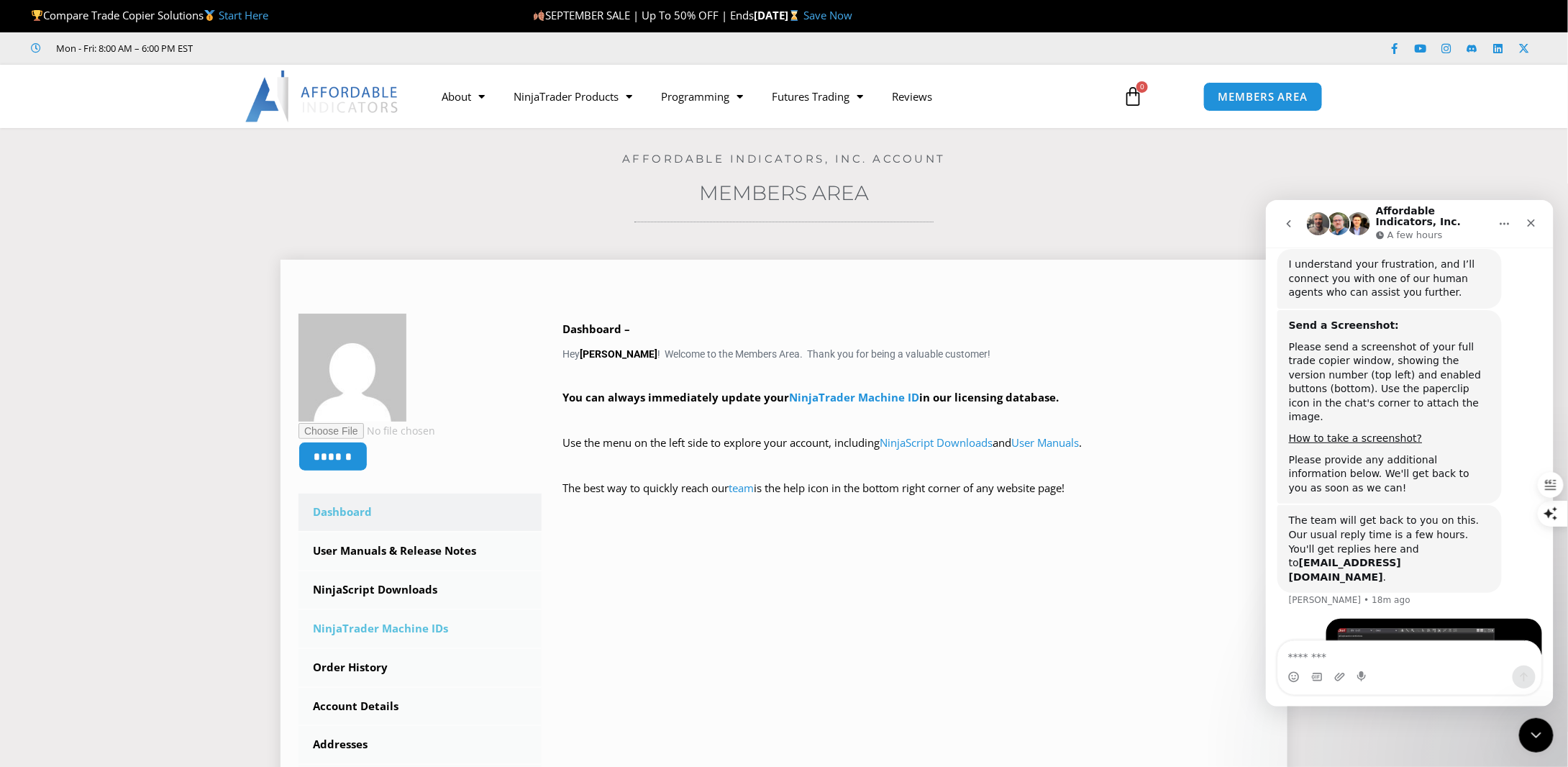
click at [407, 626] on link "NinjaTrader Machine IDs" at bounding box center [419, 628] width 243 height 37
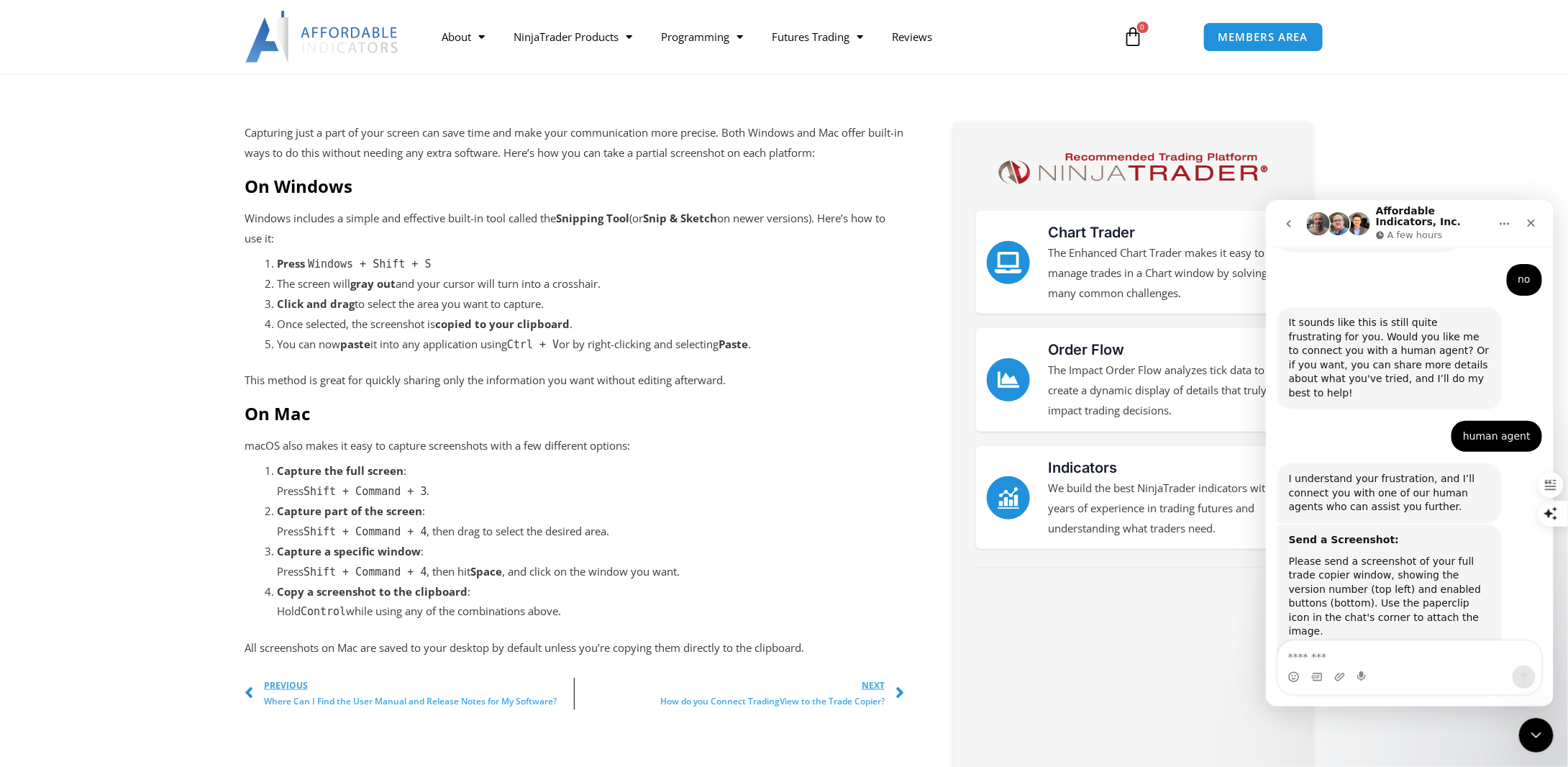
scroll to position [2995, 0]
click at [1346, 655] on textarea "Message…" at bounding box center [1409, 653] width 263 height 24
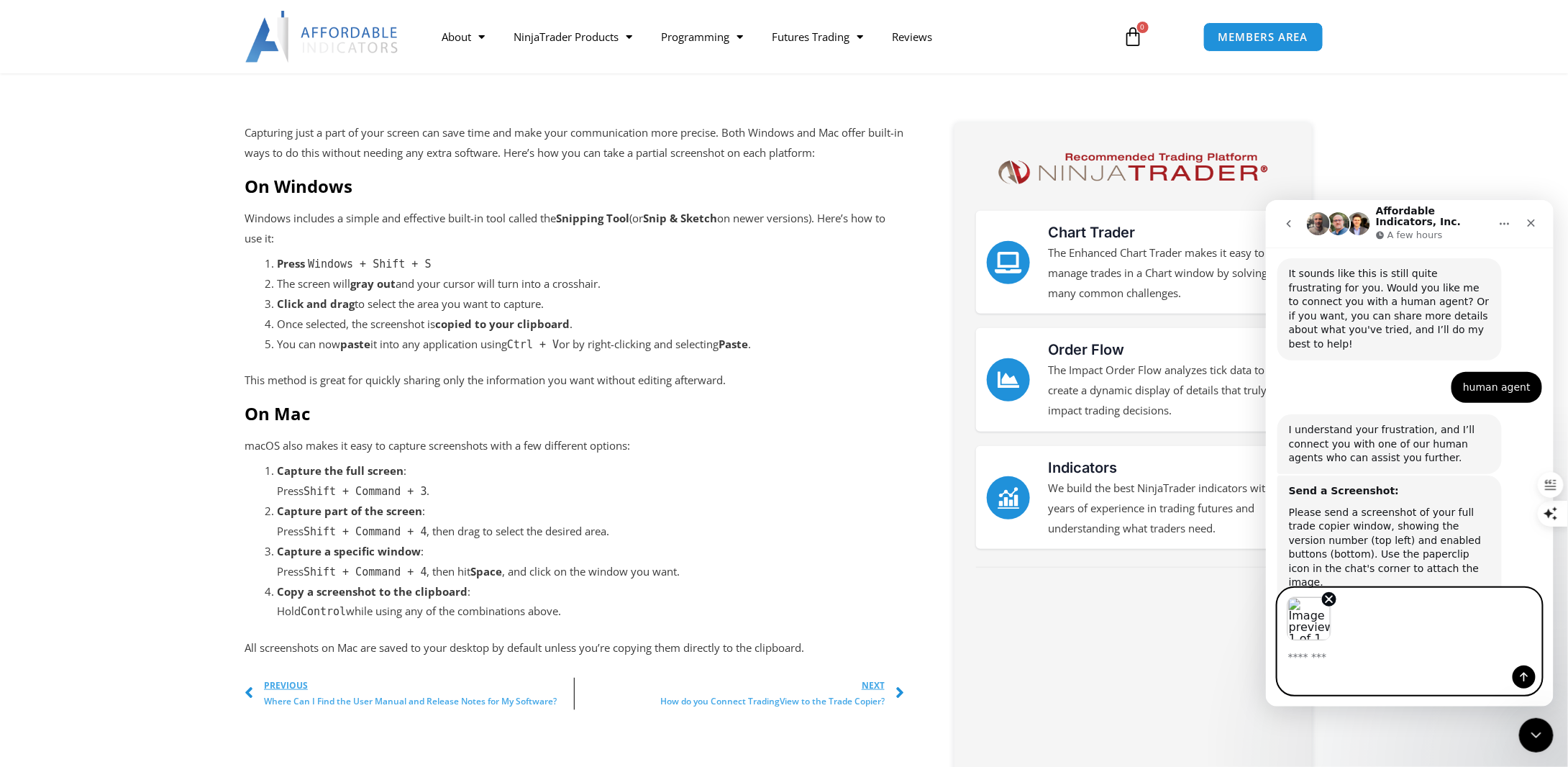
scroll to position [3047, 0]
click at [1526, 674] on icon "Send a message…" at bounding box center [1523, 676] width 11 height 11
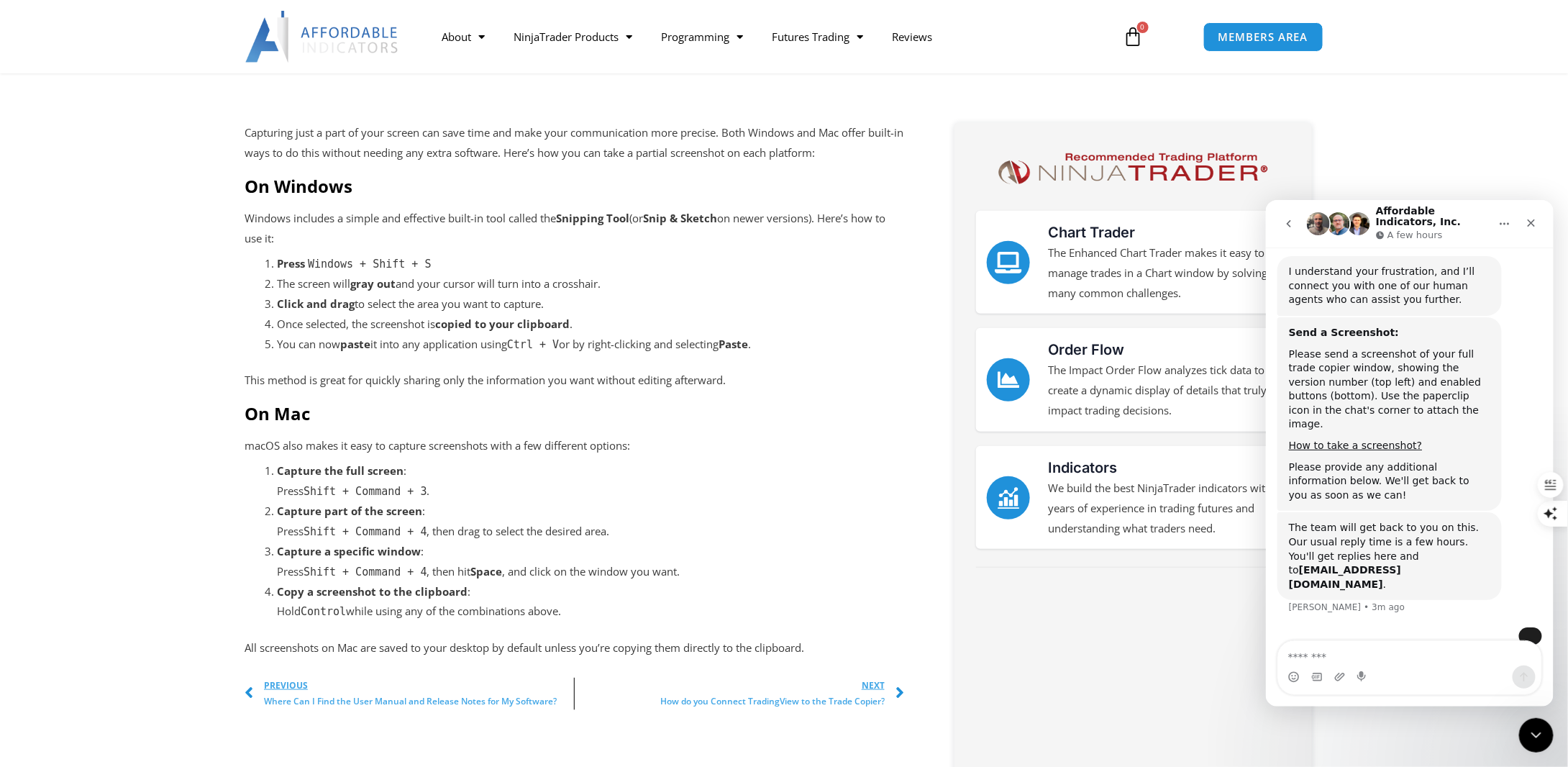
scroll to position [3207, 0]
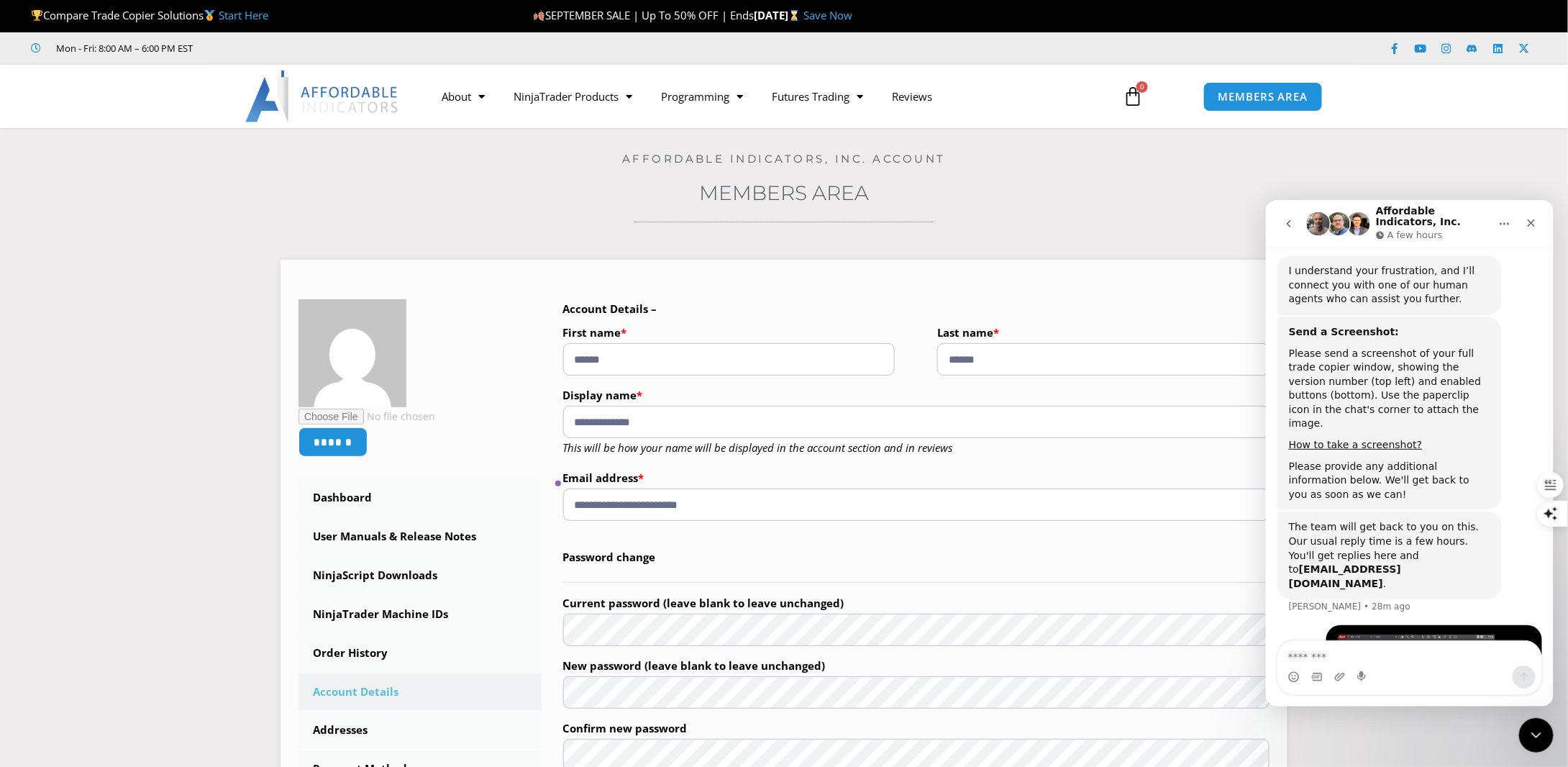
scroll to position [3207, 0]
